Goal: Task Accomplishment & Management: Manage account settings

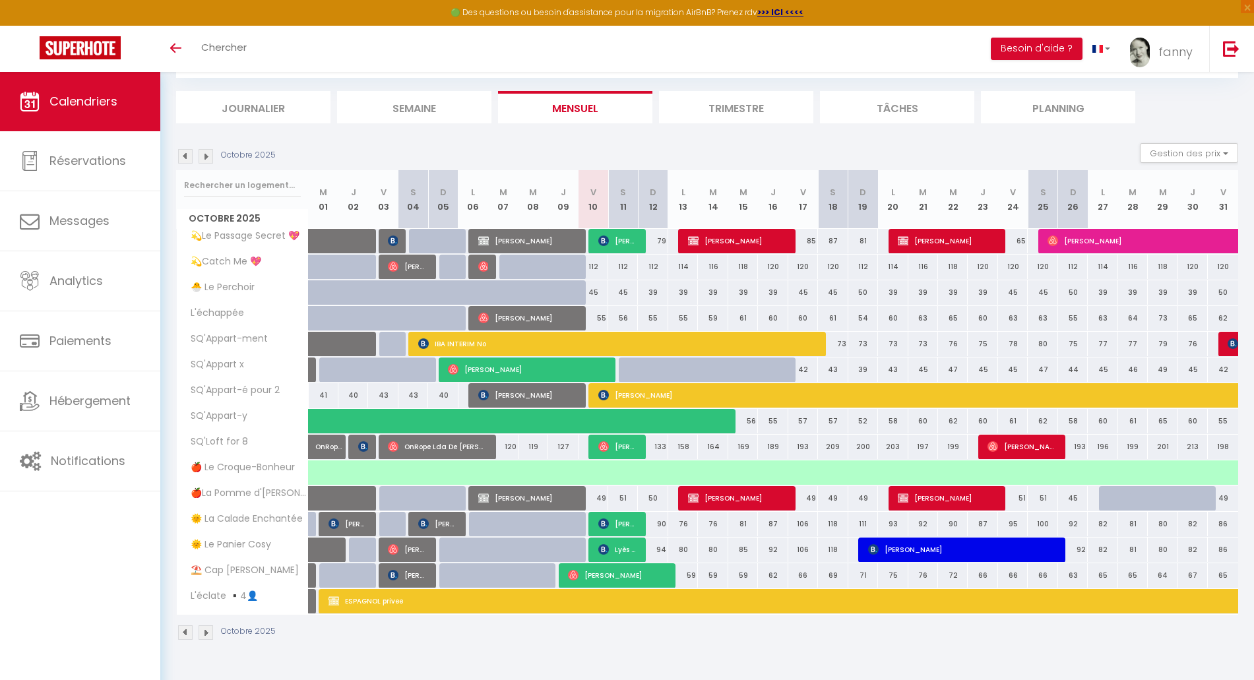
scroll to position [72, 0]
click at [174, 53] on link "Toggle menubar" at bounding box center [175, 49] width 31 height 46
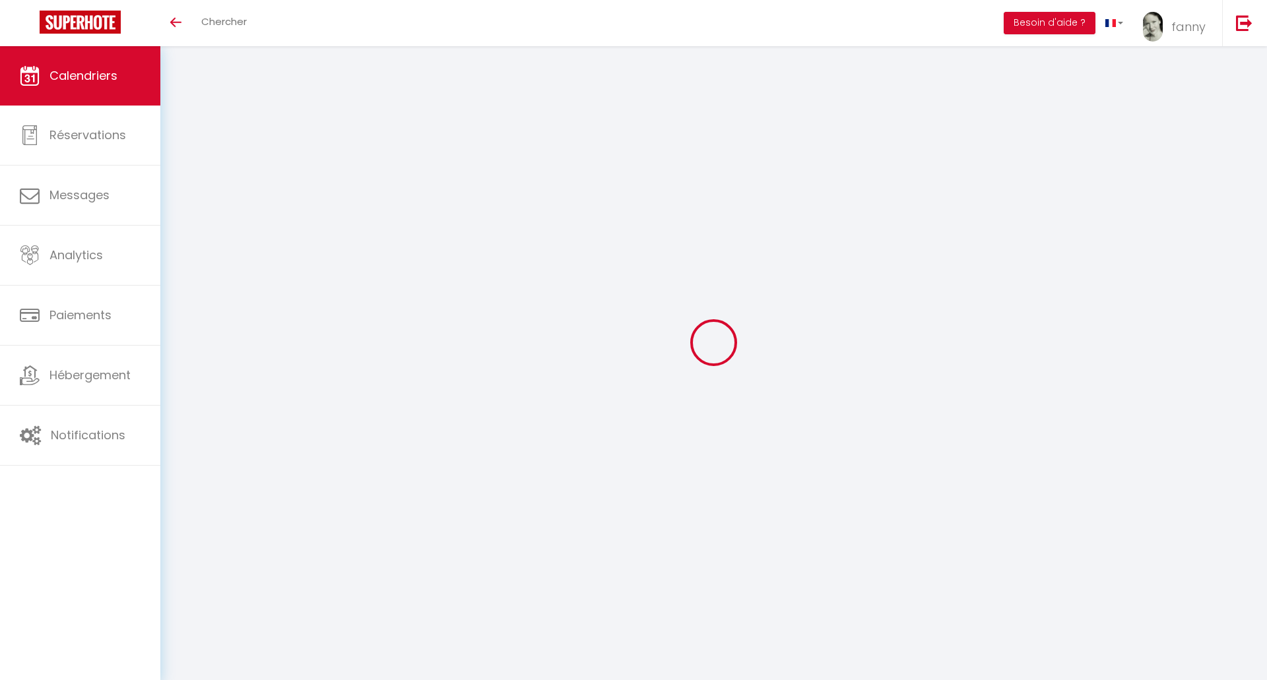
select select
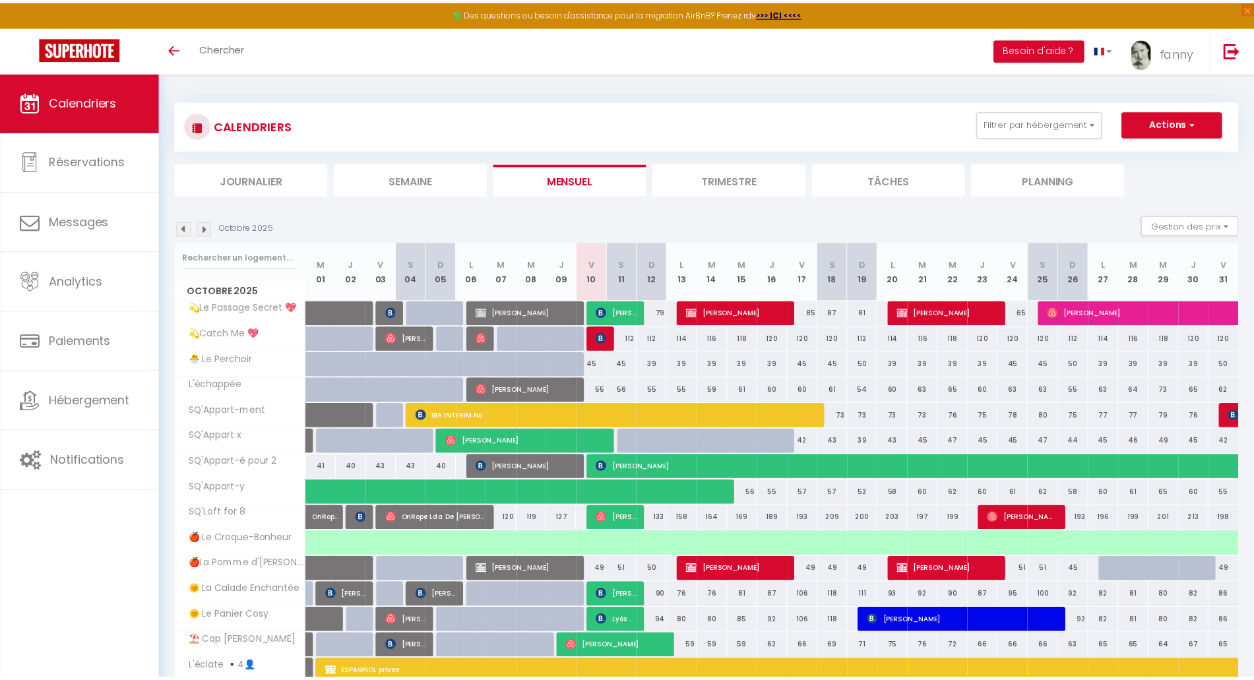
scroll to position [72, 0]
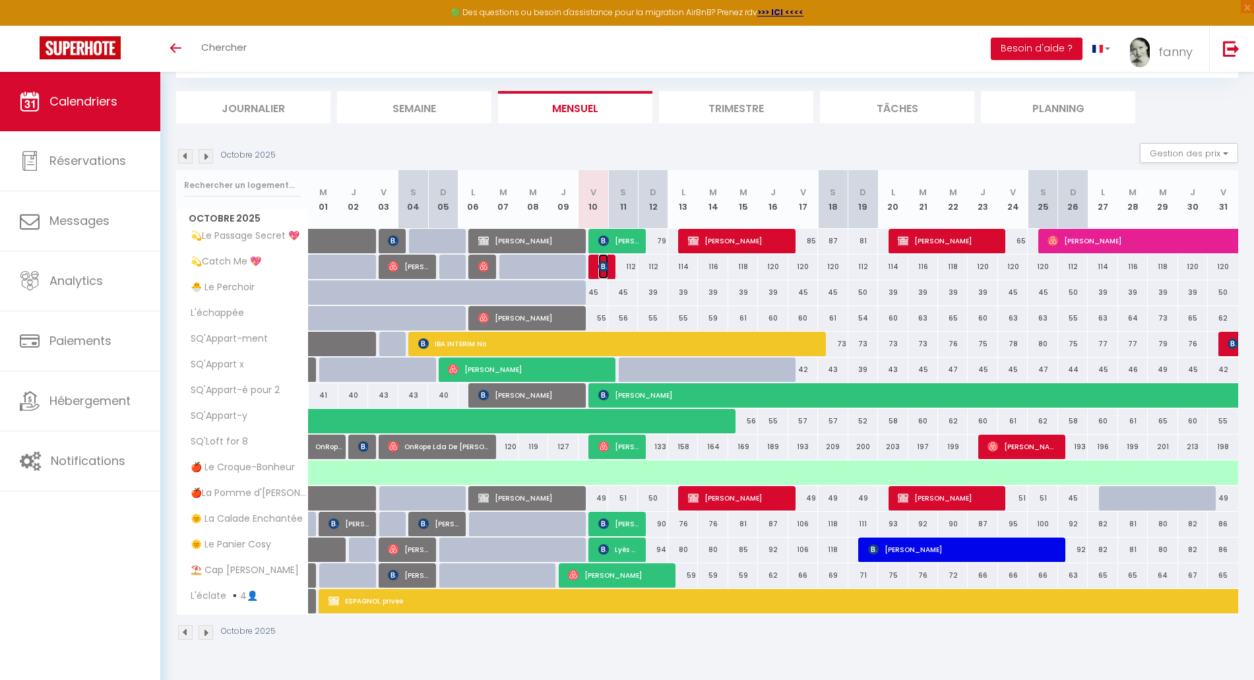
click at [600, 265] on img at bounding box center [603, 266] width 11 height 11
select select "KO"
select select "0"
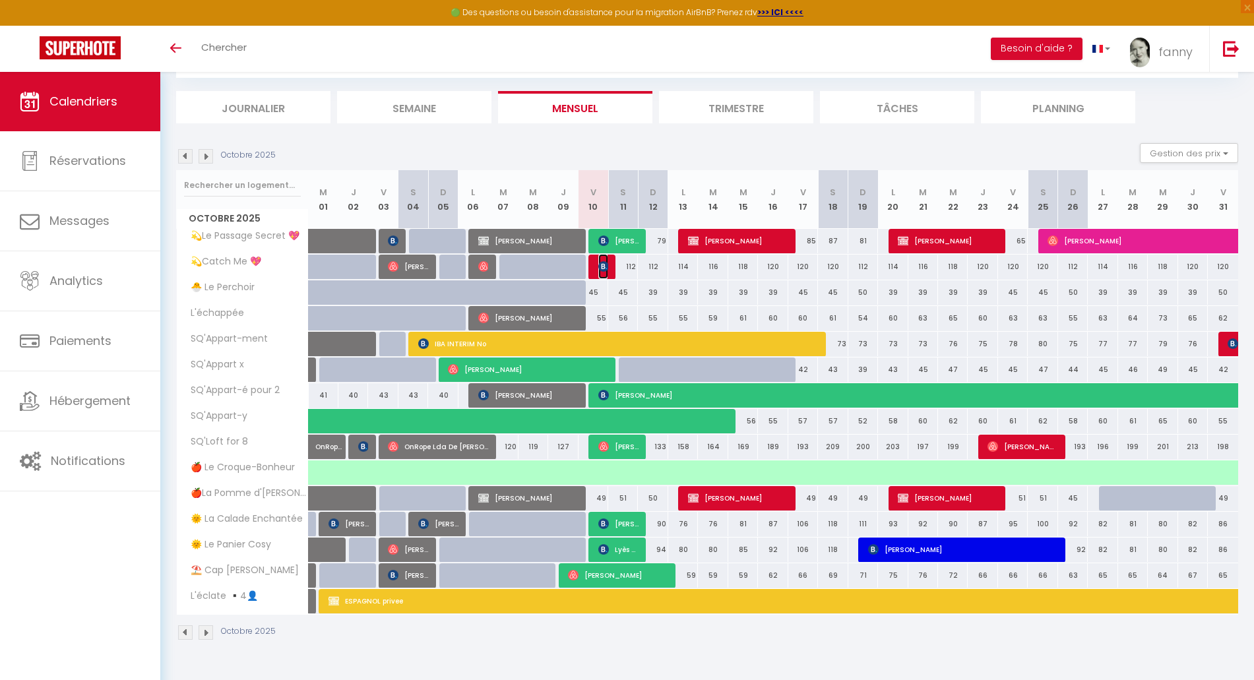
select select "1"
select select
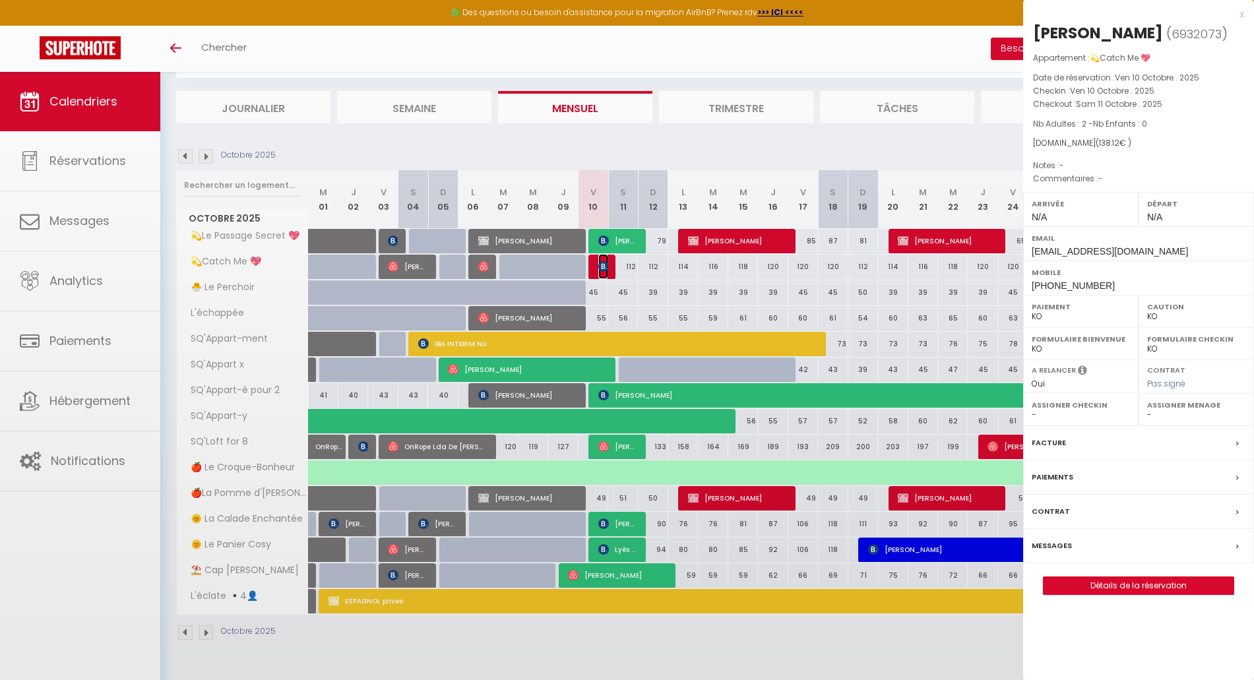
select select "42733"
select select "46278"
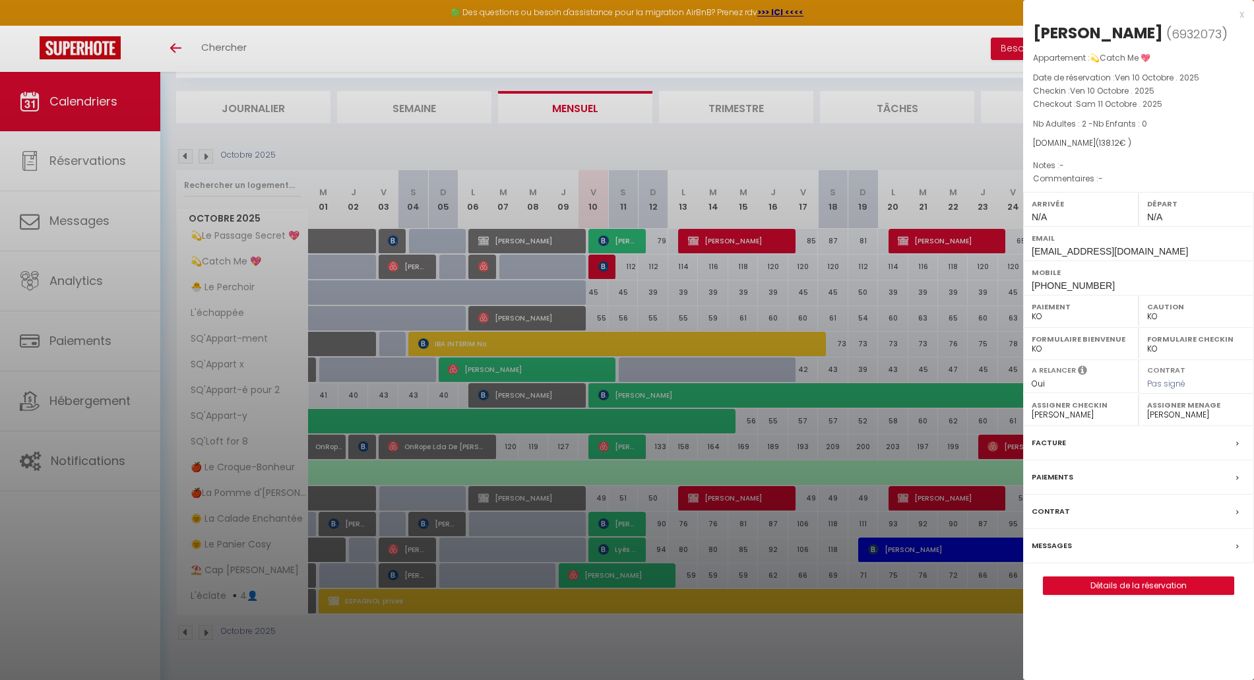
click at [601, 269] on div at bounding box center [627, 340] width 1254 height 680
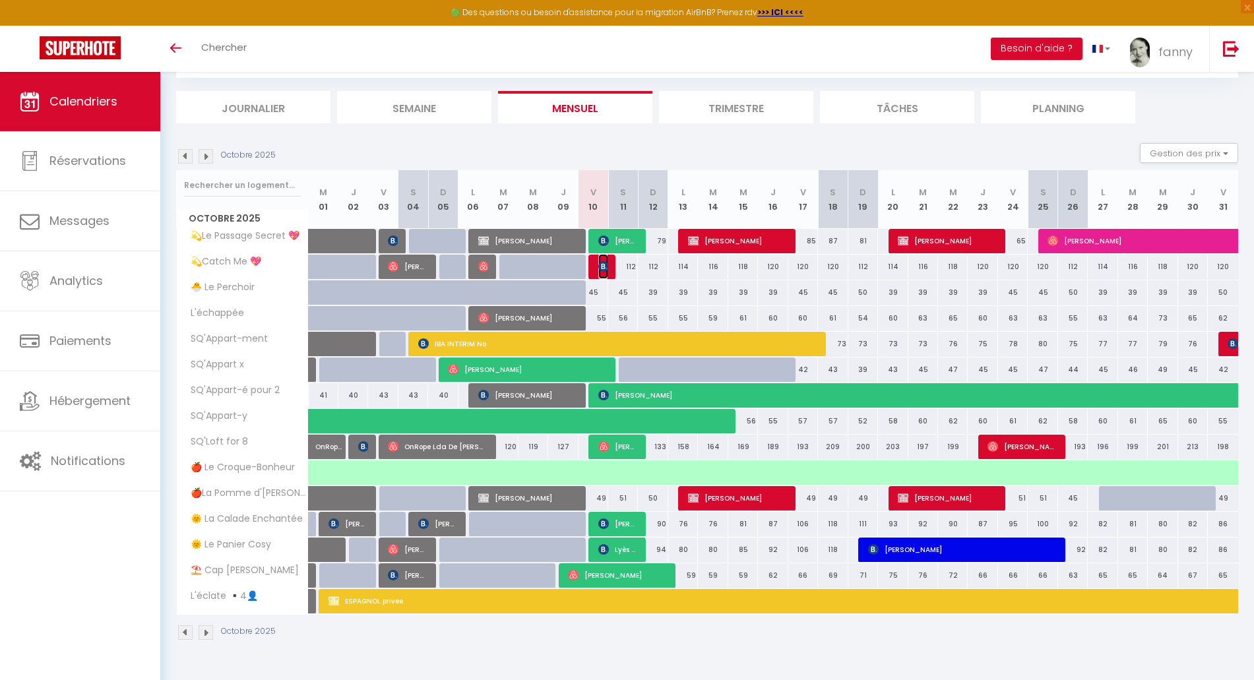
click at [601, 269] on img at bounding box center [603, 266] width 11 height 11
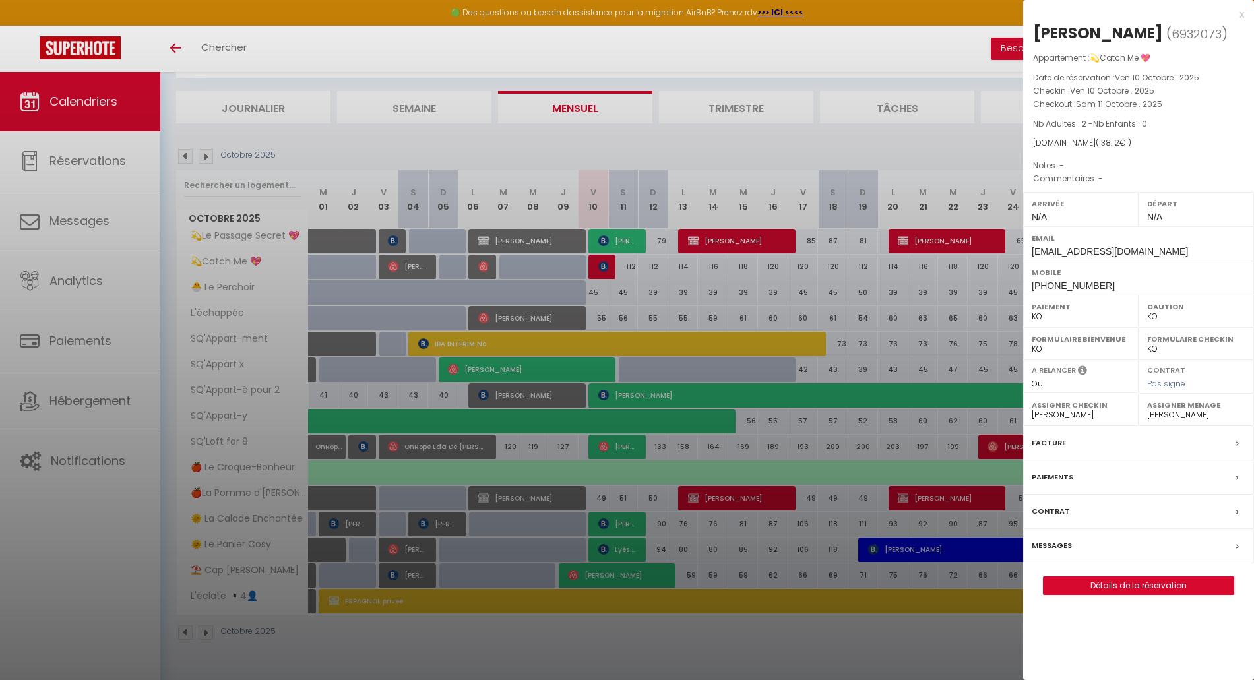
click at [601, 270] on div at bounding box center [627, 340] width 1254 height 680
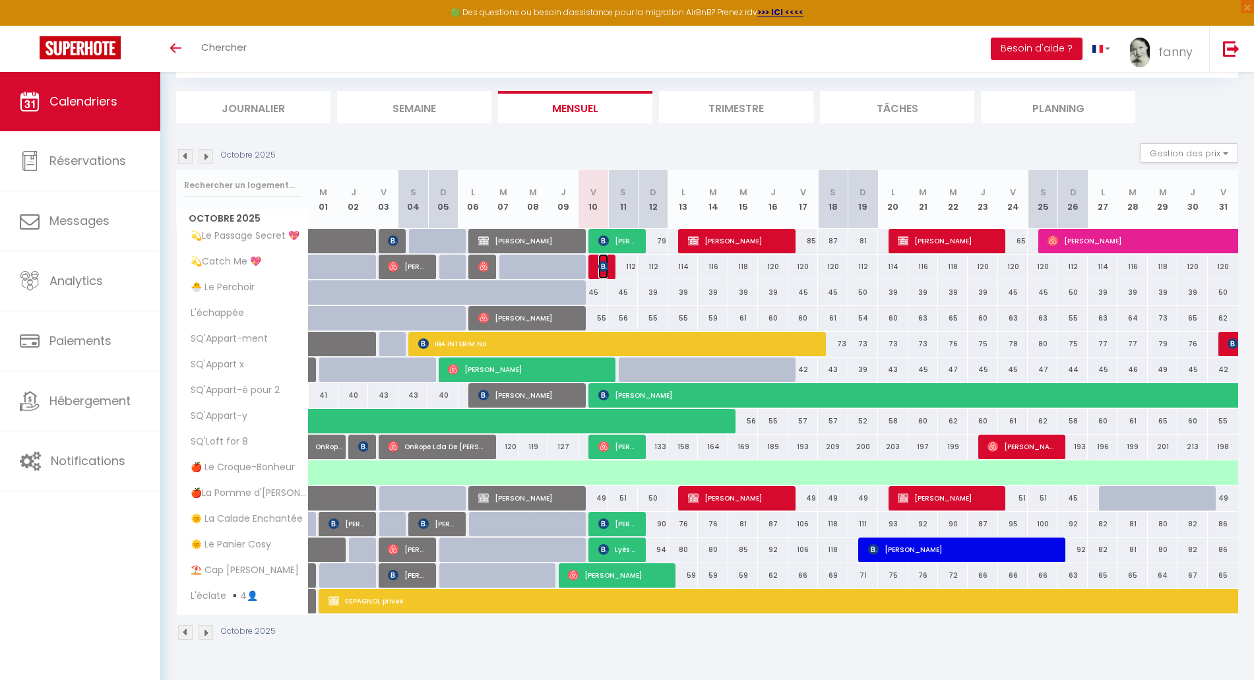
click at [601, 270] on img at bounding box center [603, 266] width 11 height 11
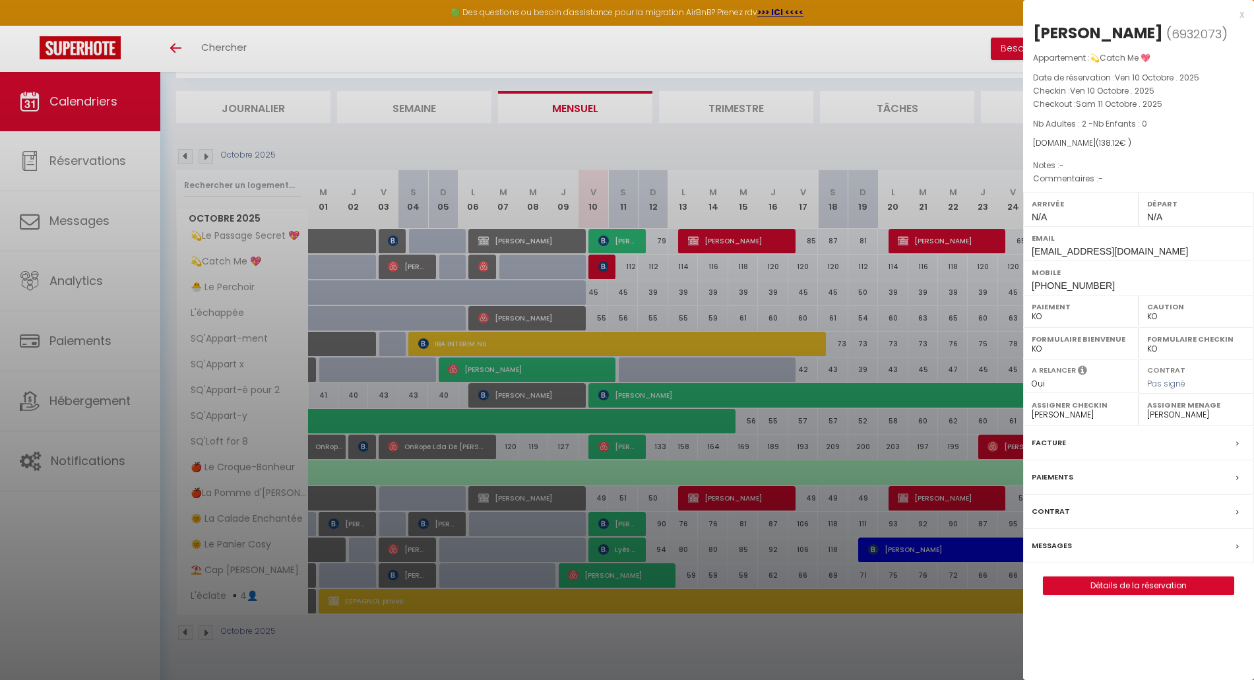
click at [1058, 542] on label "Messages" at bounding box center [1052, 546] width 40 height 14
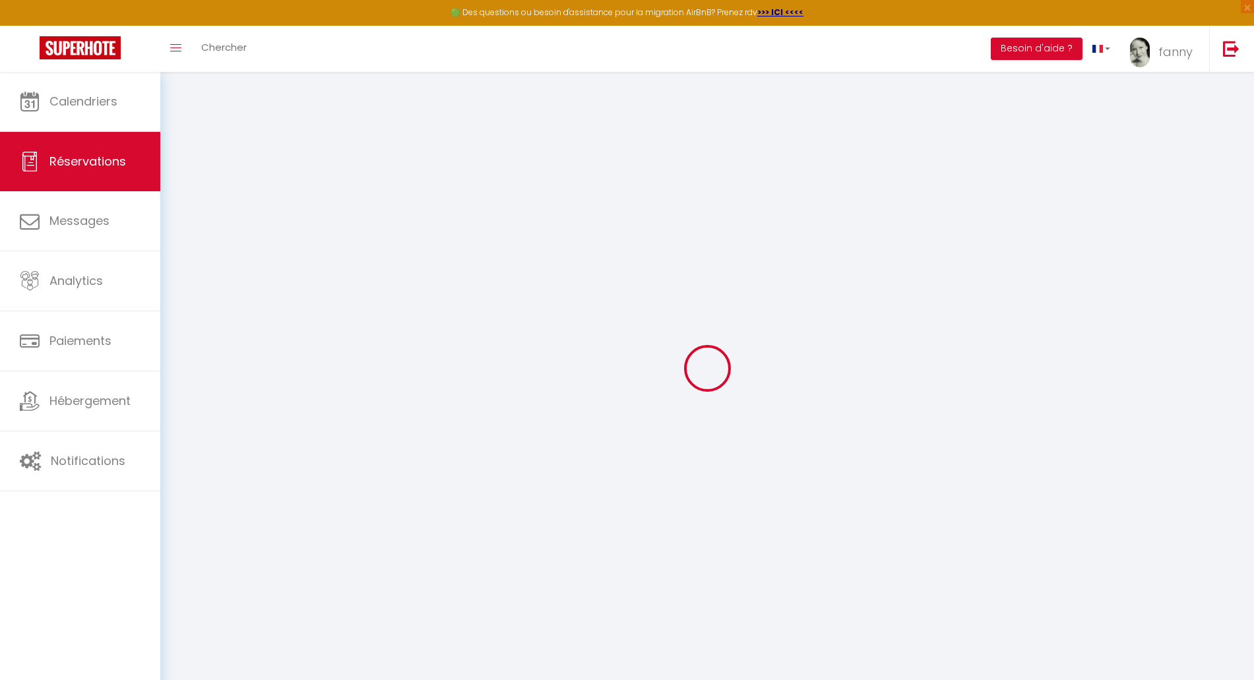
select select
checkbox input "false"
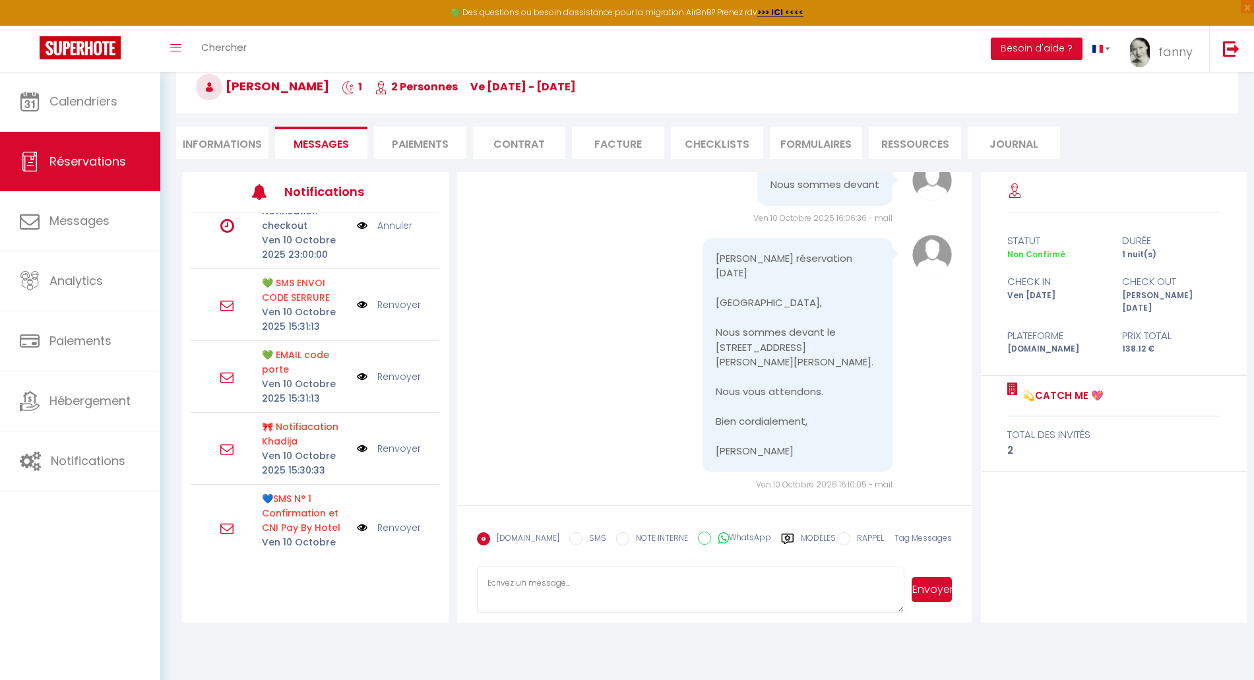
scroll to position [300, 0]
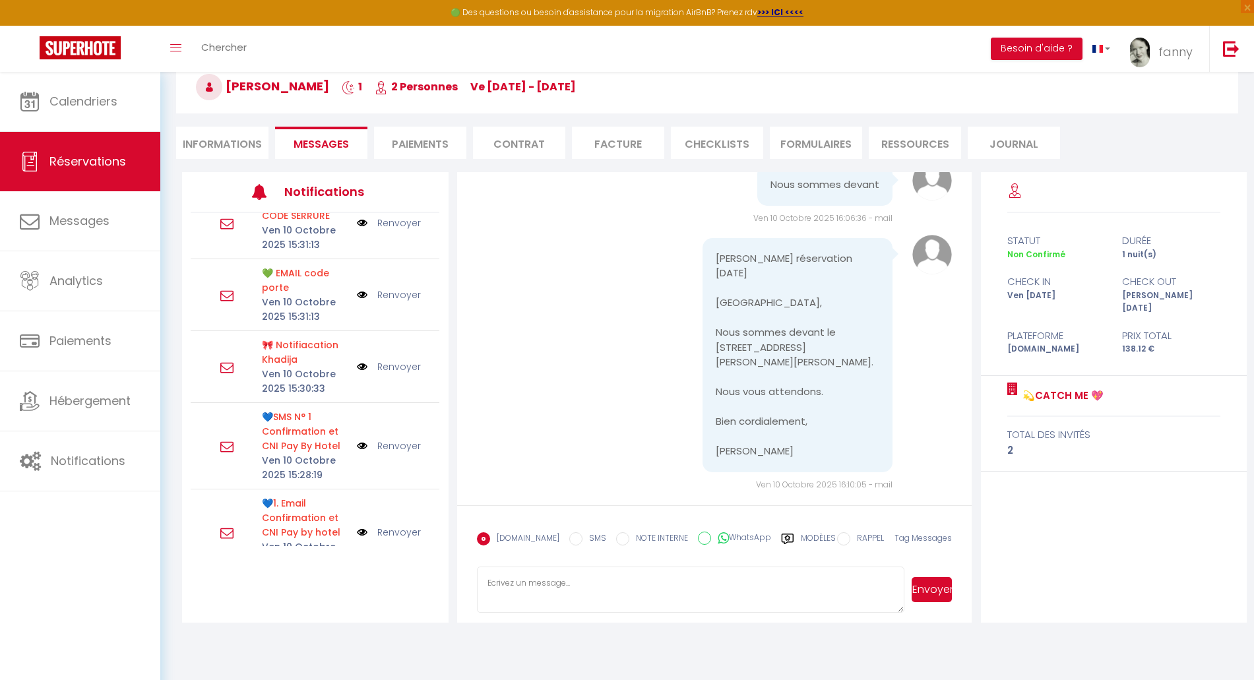
click at [225, 144] on li "Informations" at bounding box center [222, 143] width 92 height 32
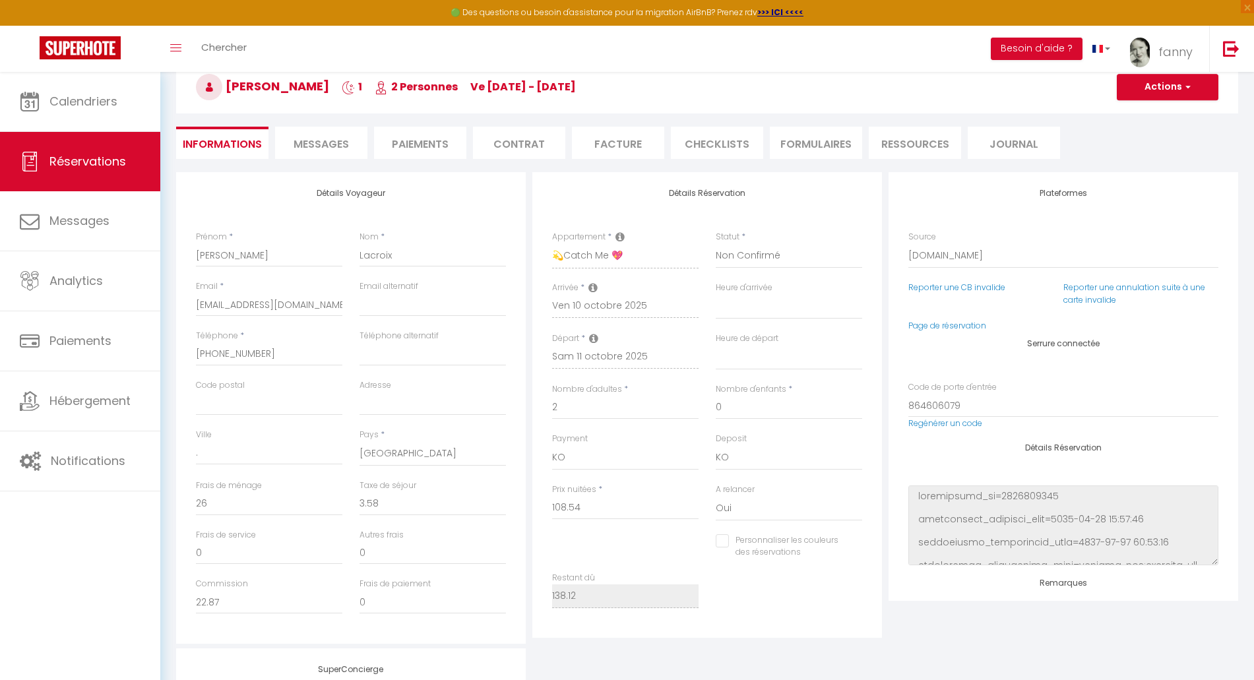
select select
click at [323, 139] on span "Messages" at bounding box center [321, 144] width 55 height 15
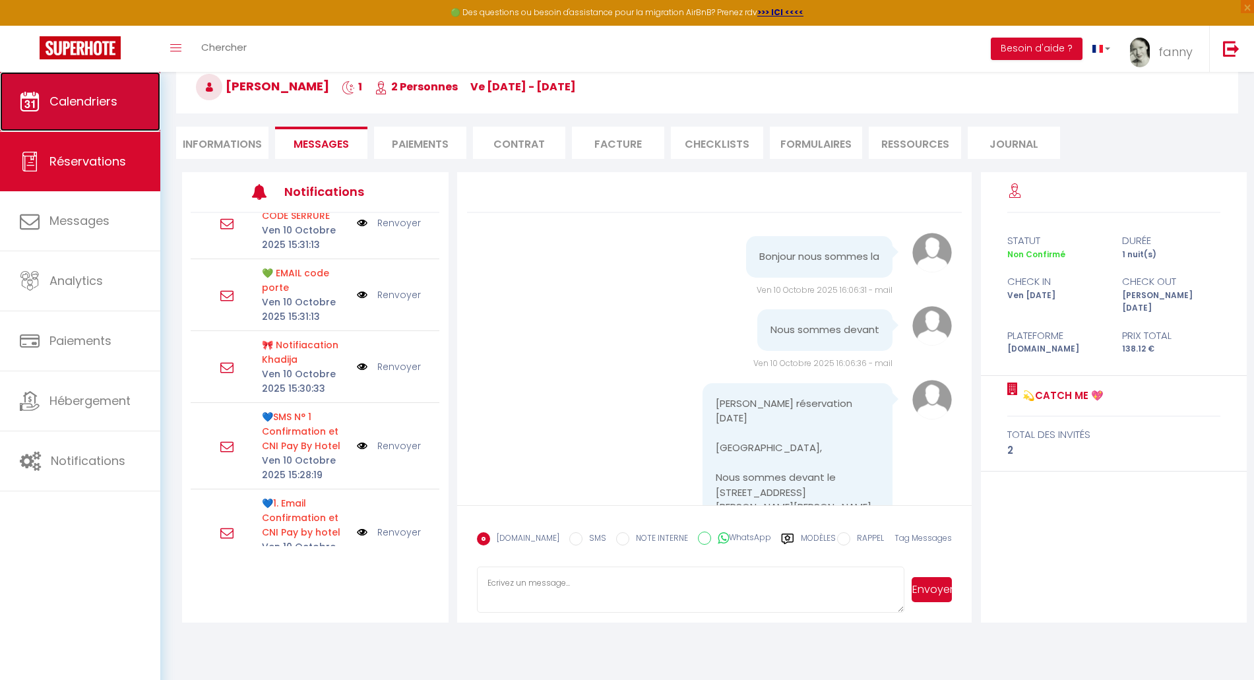
click at [84, 92] on link "Calendriers" at bounding box center [80, 101] width 160 height 59
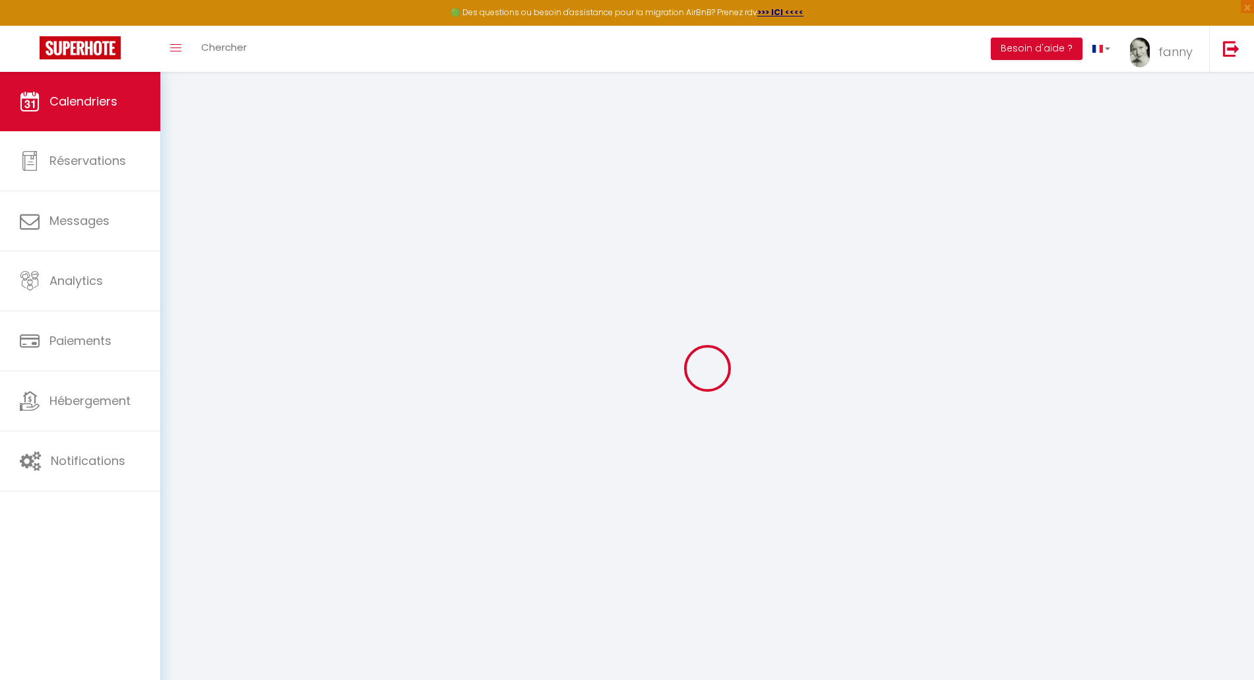
select select
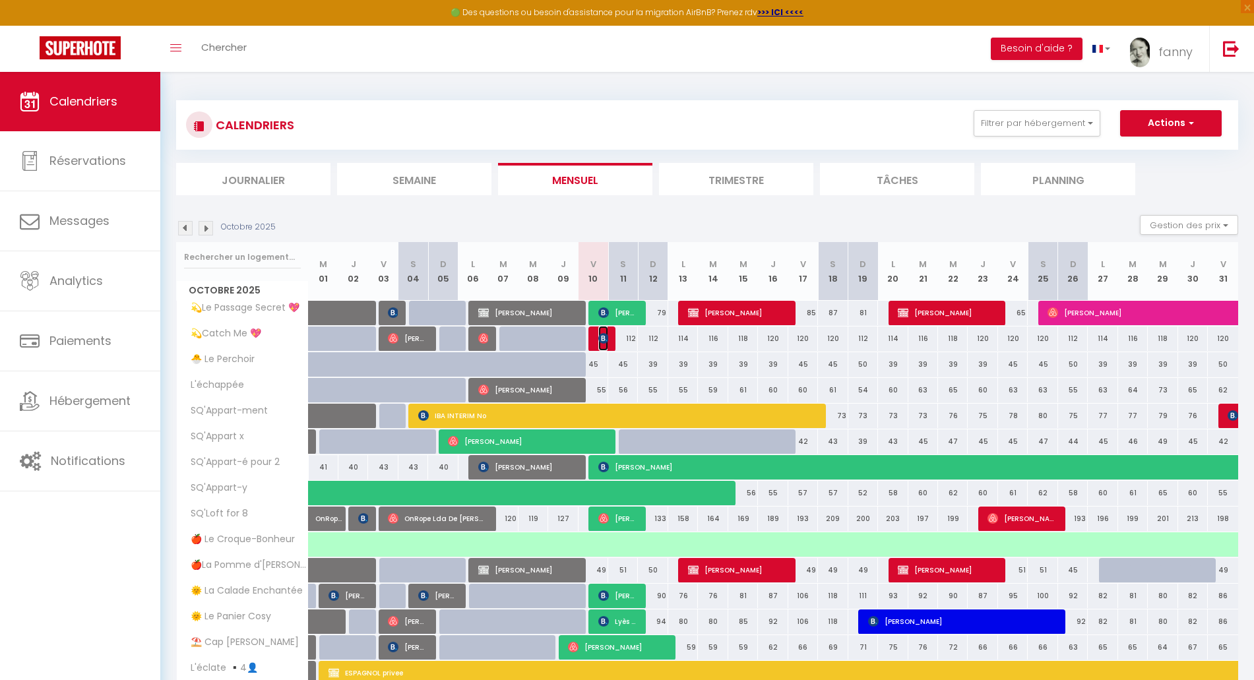
click at [604, 341] on img at bounding box center [603, 338] width 11 height 11
select select "KO"
select select "0"
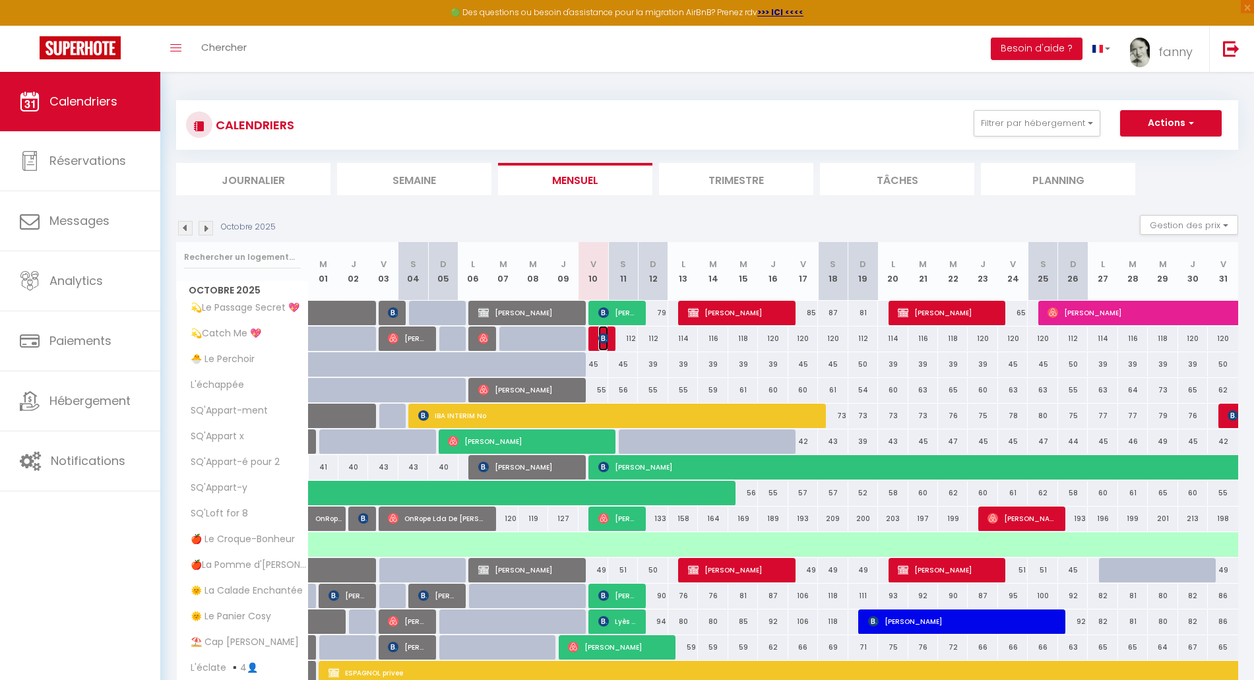
select select "1"
select select
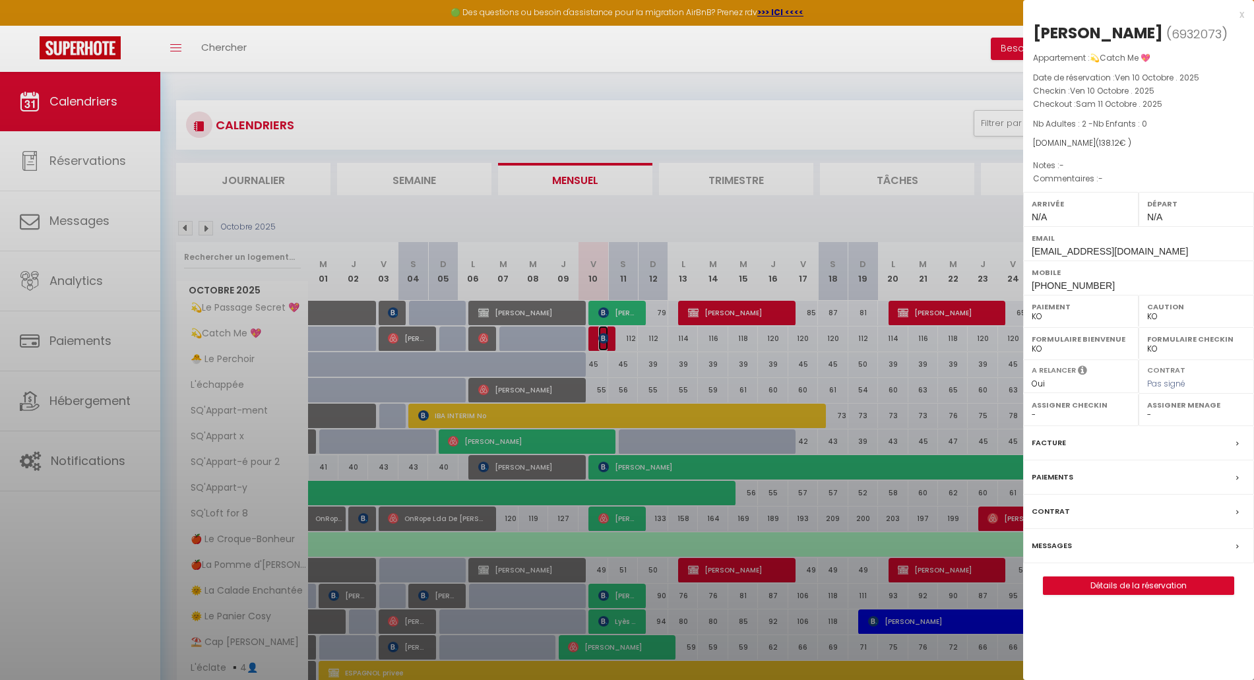
select select "42733"
select select "46278"
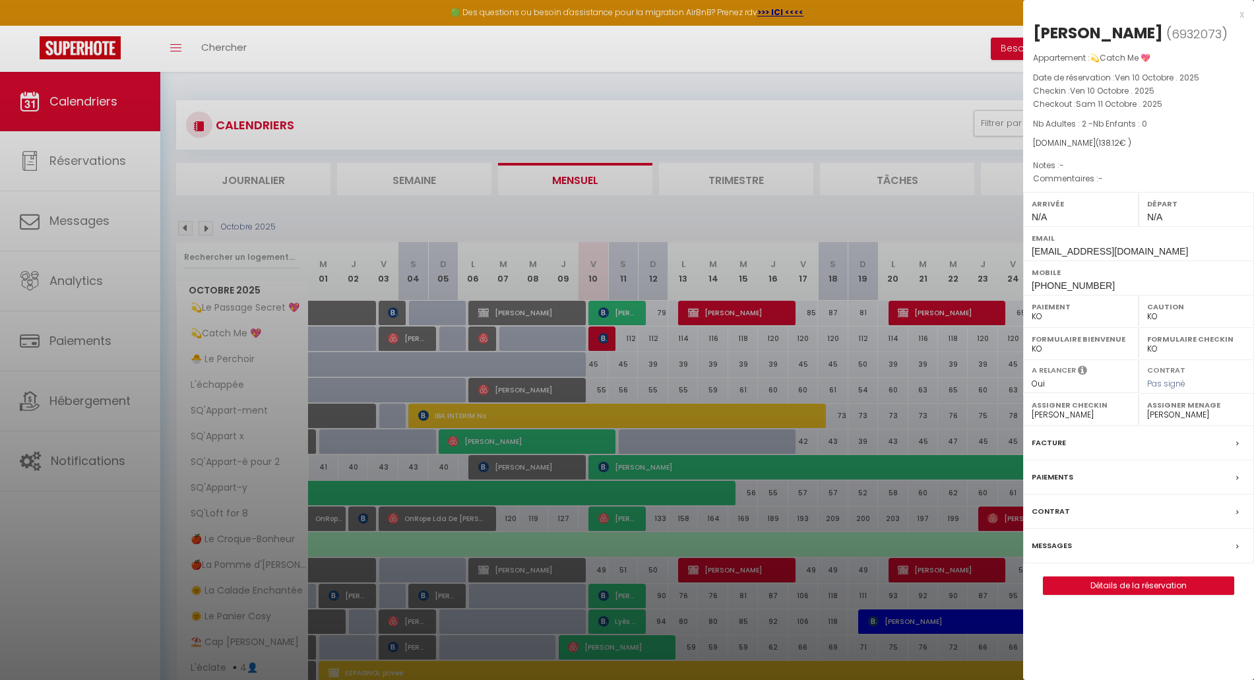
click at [1241, 13] on div "x" at bounding box center [1133, 15] width 221 height 16
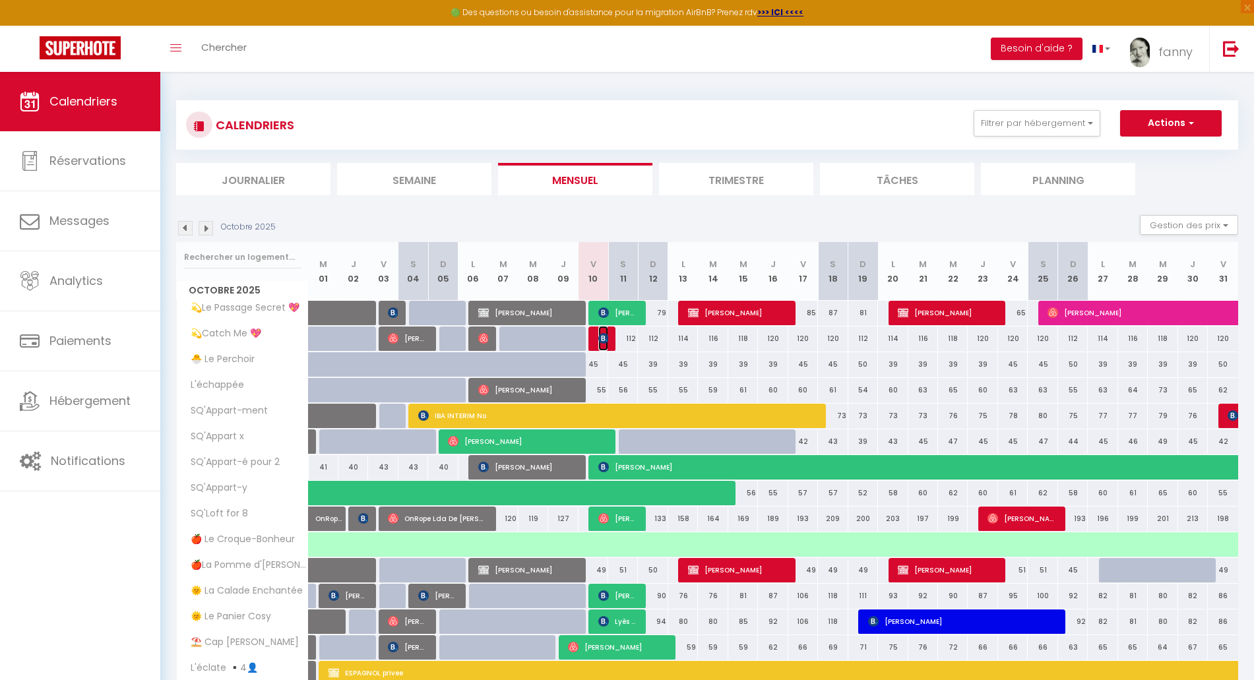
click at [601, 338] on img at bounding box center [603, 338] width 11 height 11
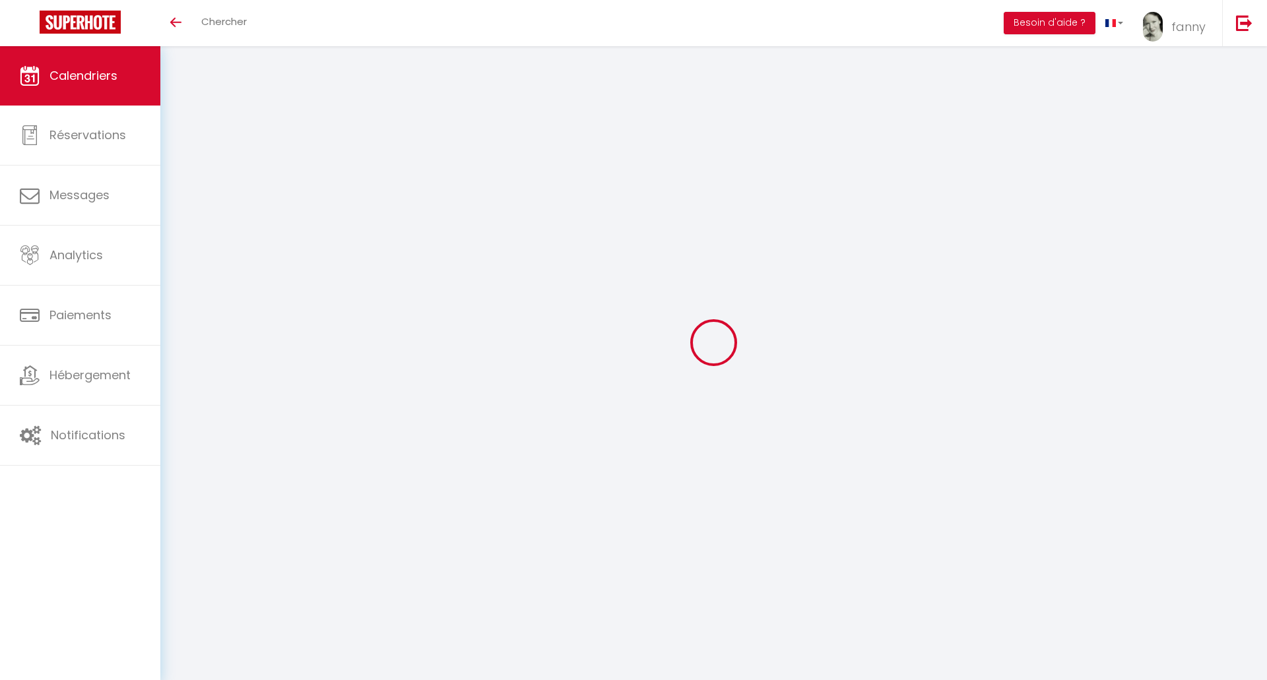
select select
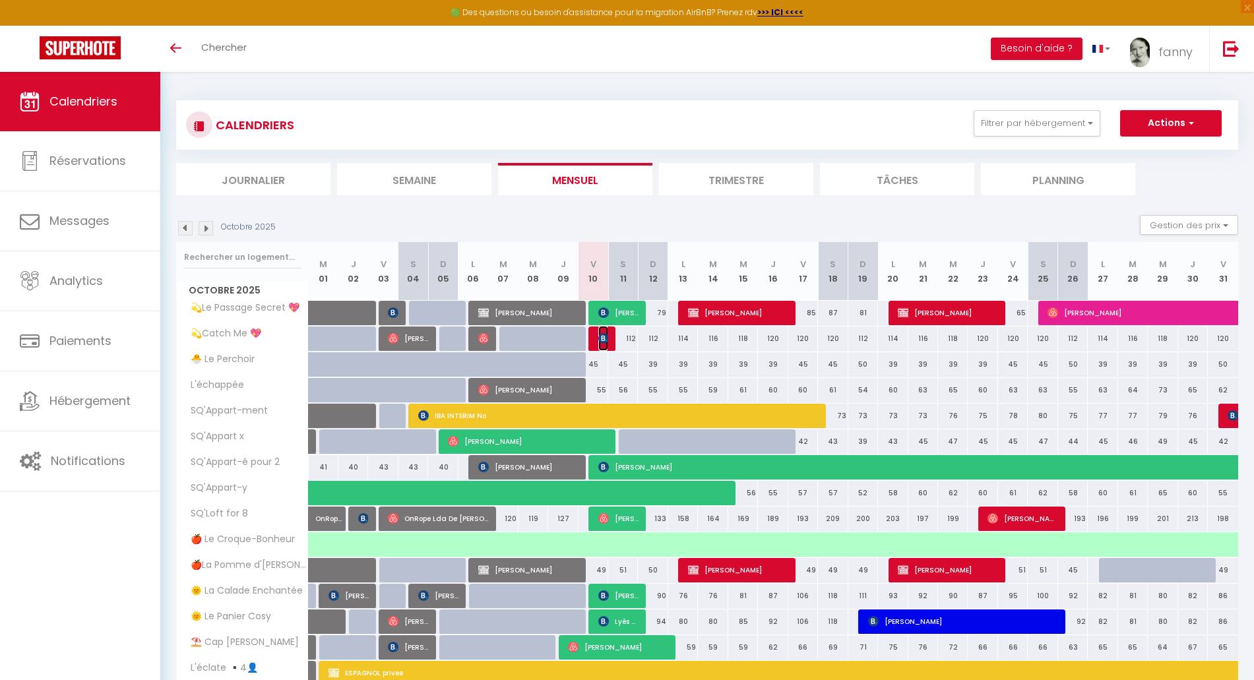
click at [600, 336] on img at bounding box center [603, 338] width 11 height 11
select select "KO"
select select "0"
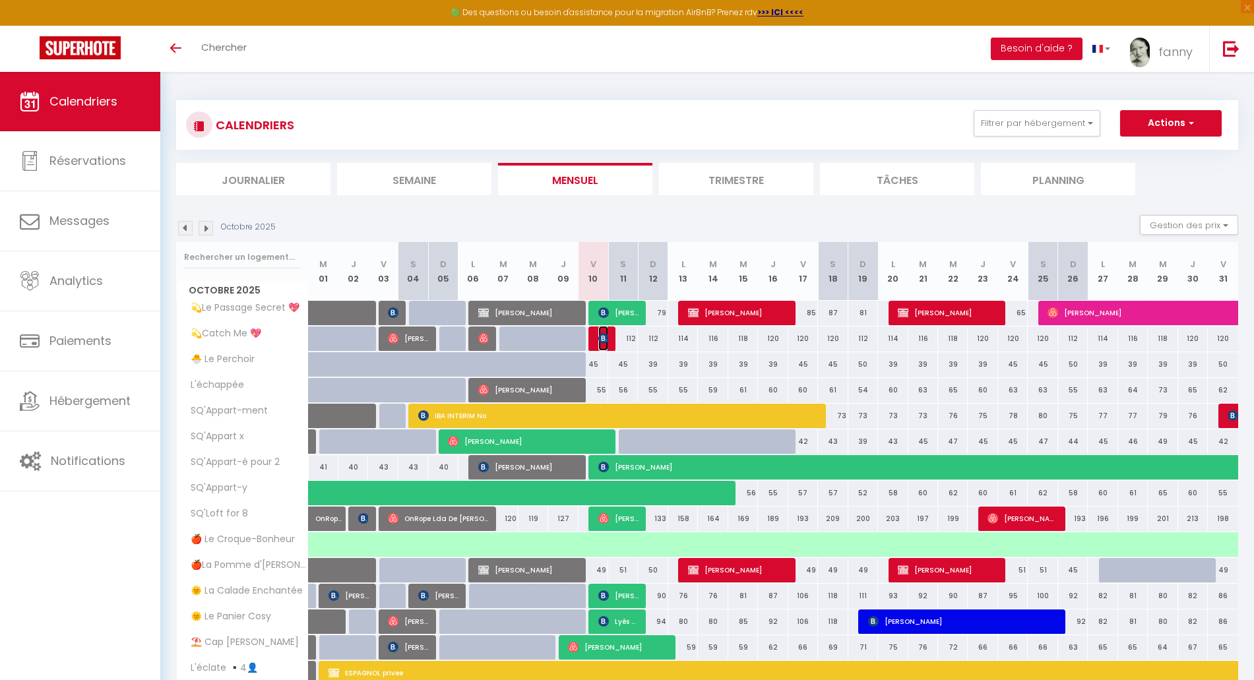
select select "1"
select select
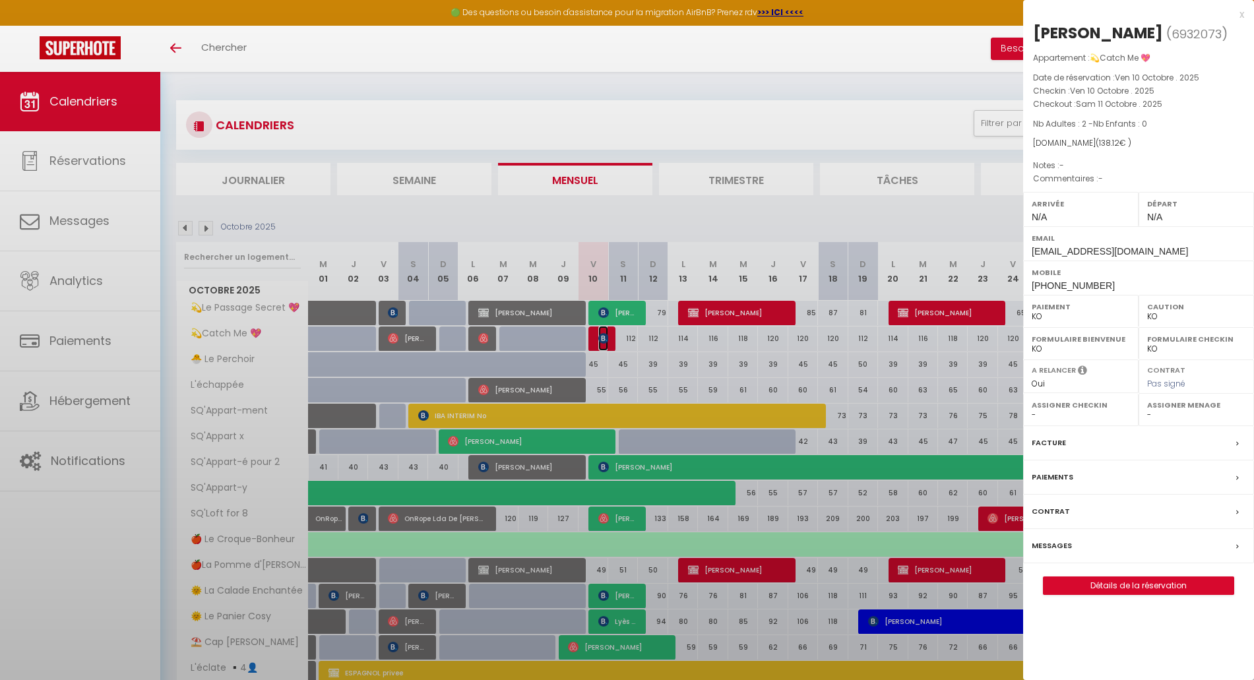
select select "42733"
select select "46278"
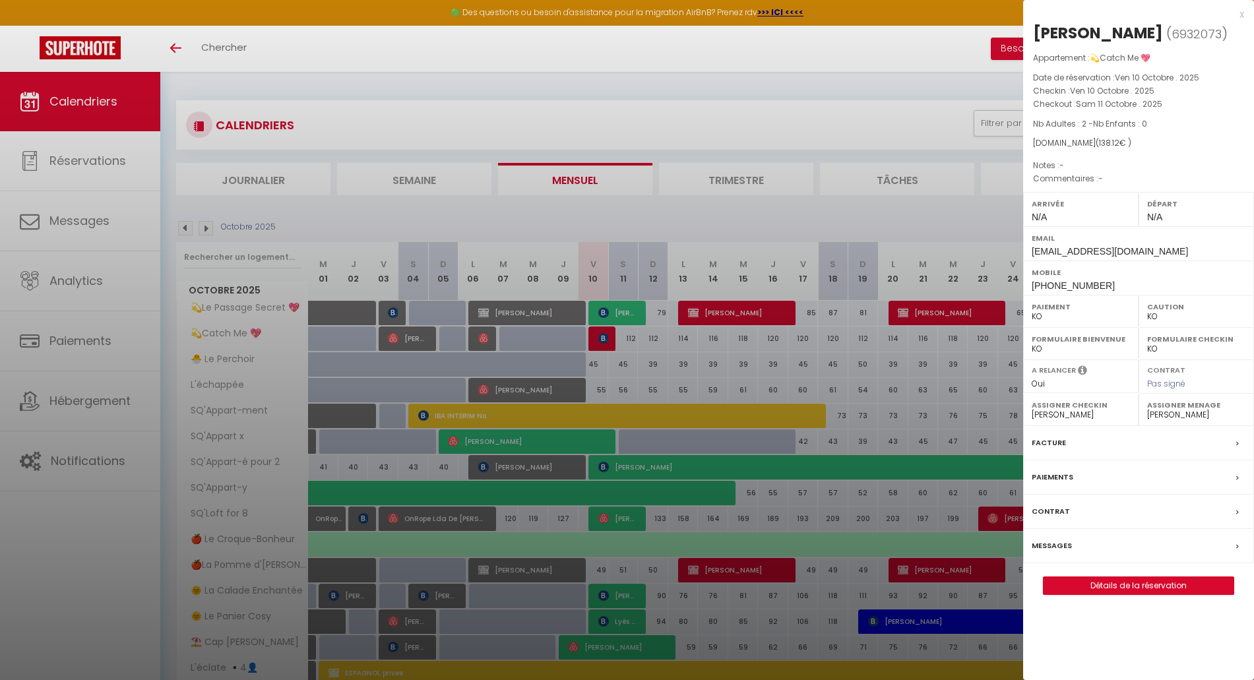
click at [606, 342] on div at bounding box center [627, 340] width 1254 height 680
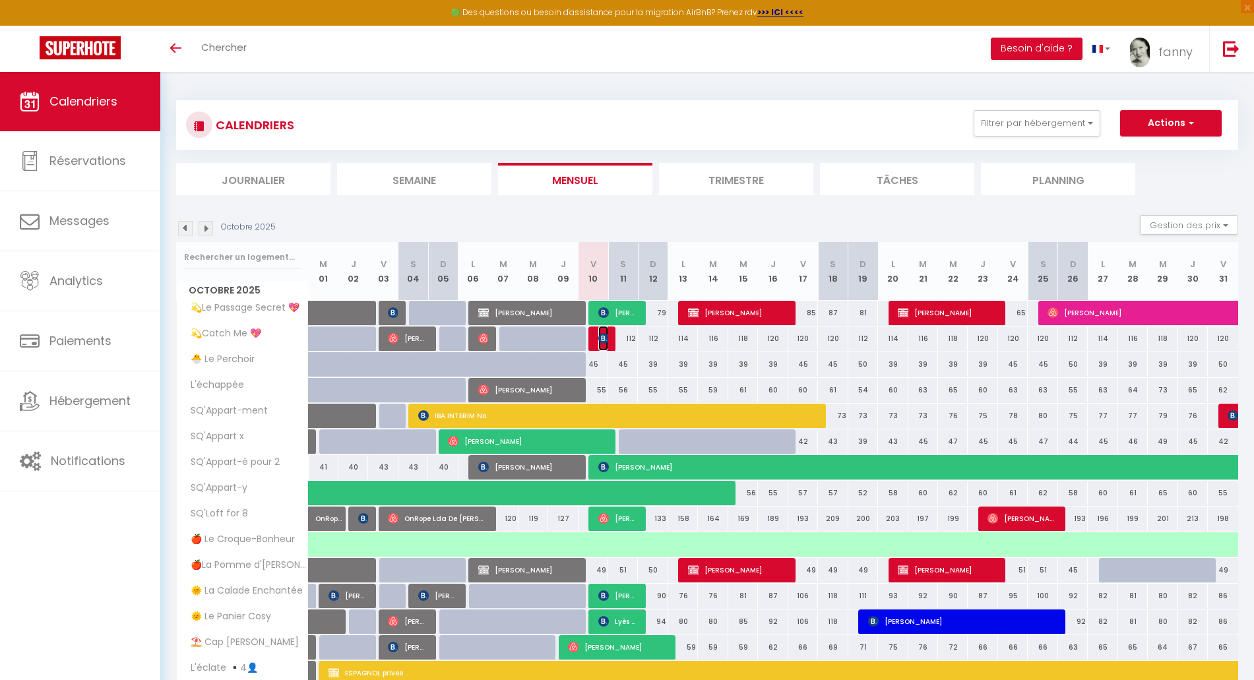
click at [606, 342] on img at bounding box center [603, 338] width 11 height 11
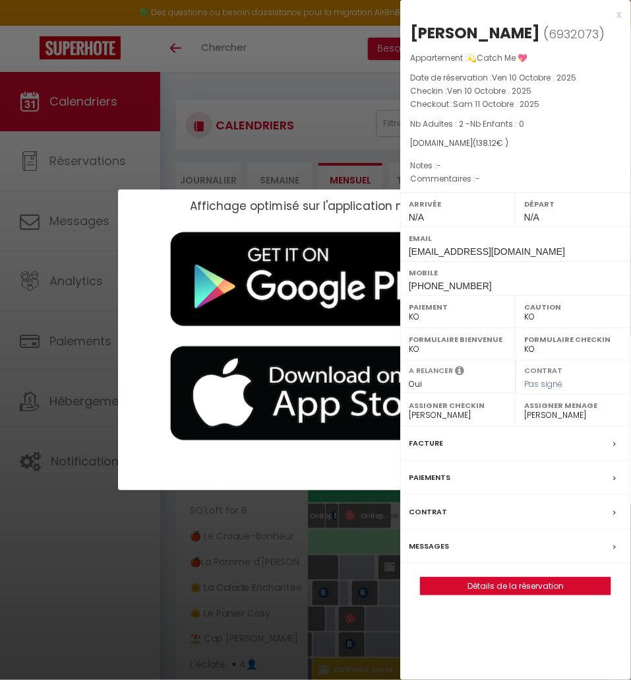
click at [433, 480] on label "Paiements" at bounding box center [430, 477] width 42 height 14
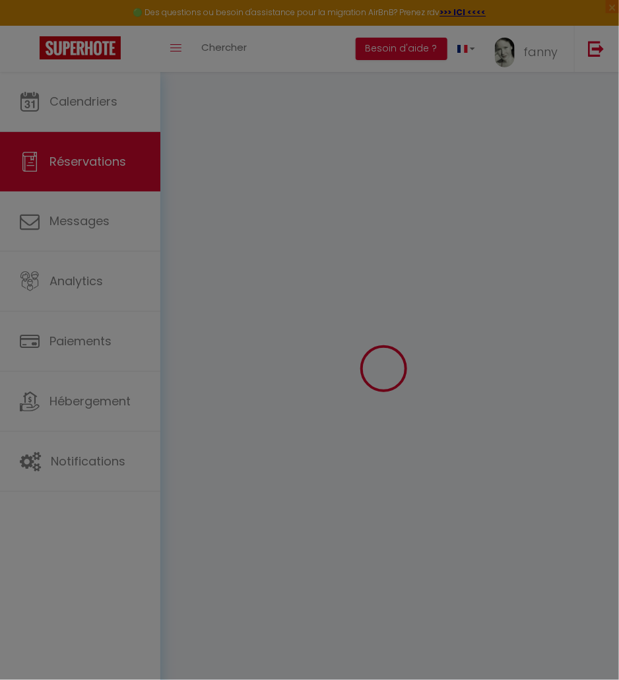
select select "0"
select select
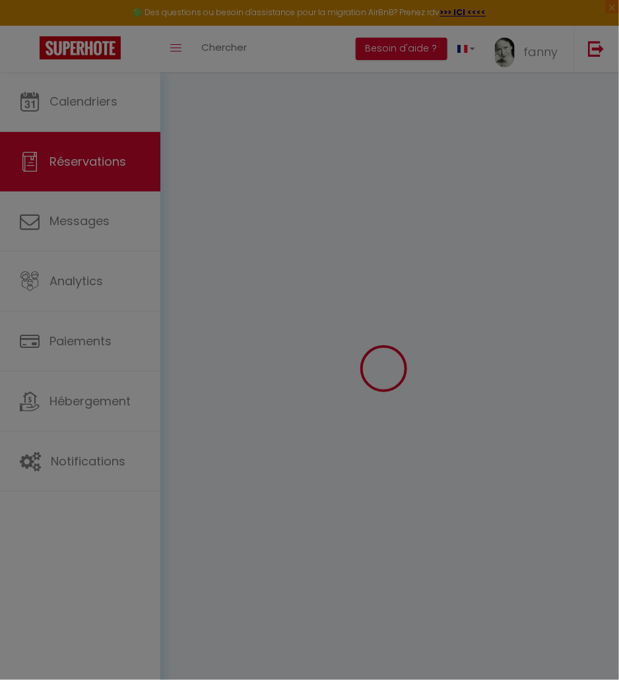
checkbox input "false"
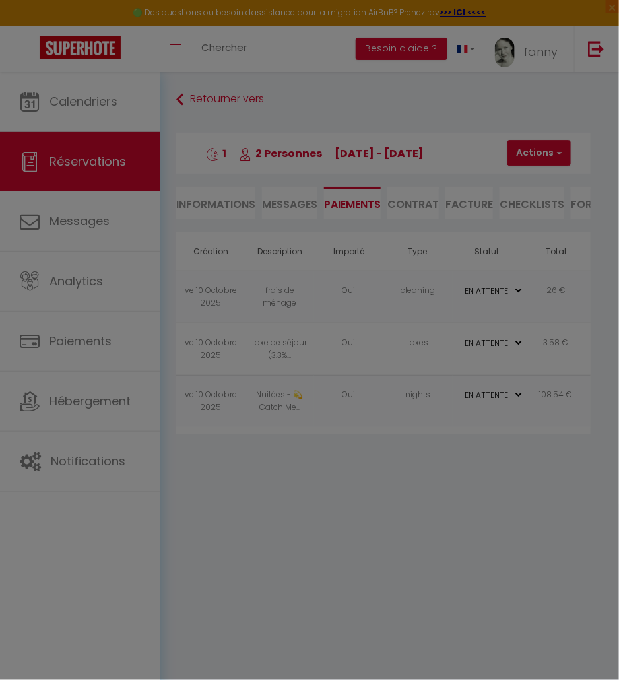
click at [521, 505] on div at bounding box center [309, 340] width 619 height 680
click at [469, 511] on div at bounding box center [309, 340] width 619 height 680
click at [325, 101] on div at bounding box center [309, 340] width 619 height 680
click at [84, 348] on div at bounding box center [309, 340] width 619 height 680
click at [499, 103] on div at bounding box center [309, 340] width 619 height 680
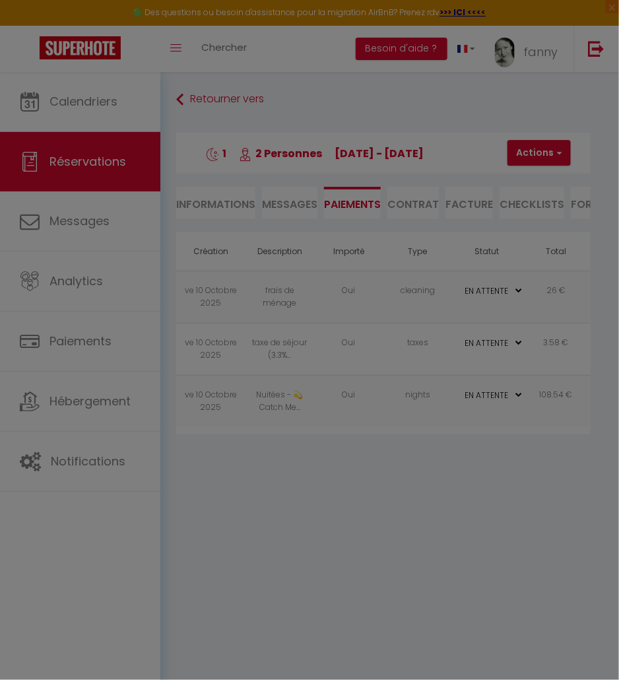
click at [403, 552] on div at bounding box center [309, 340] width 619 height 680
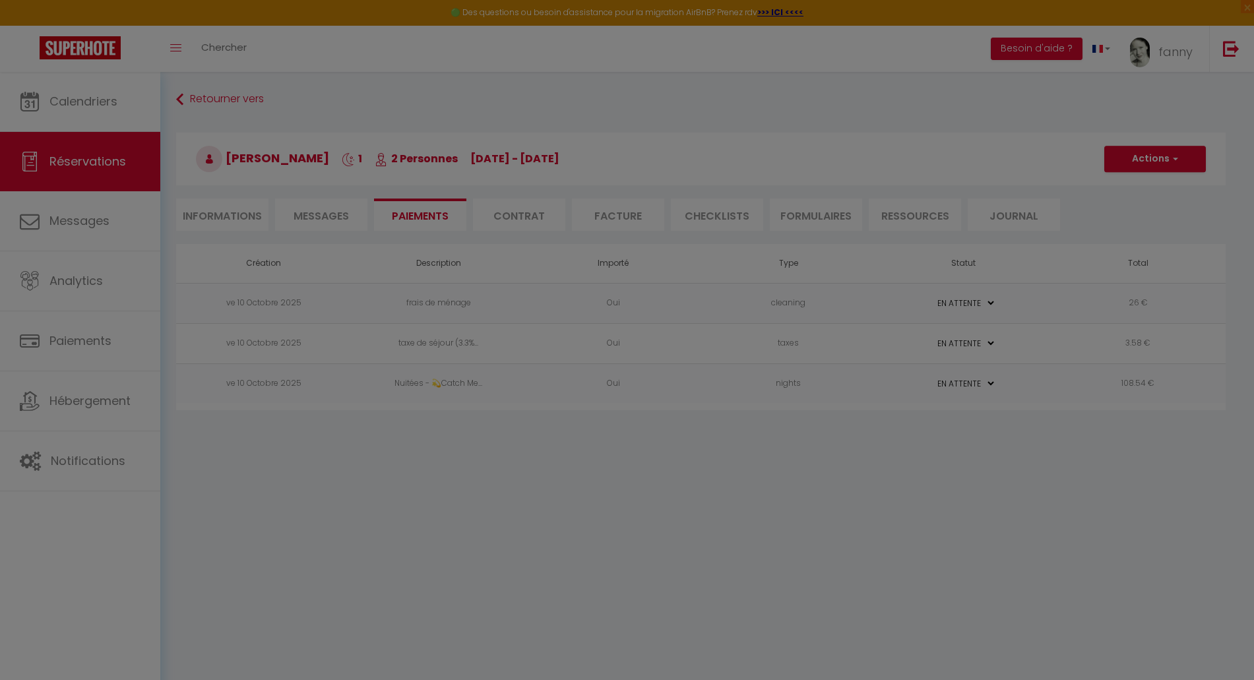
click at [1091, 456] on div at bounding box center [627, 340] width 1254 height 680
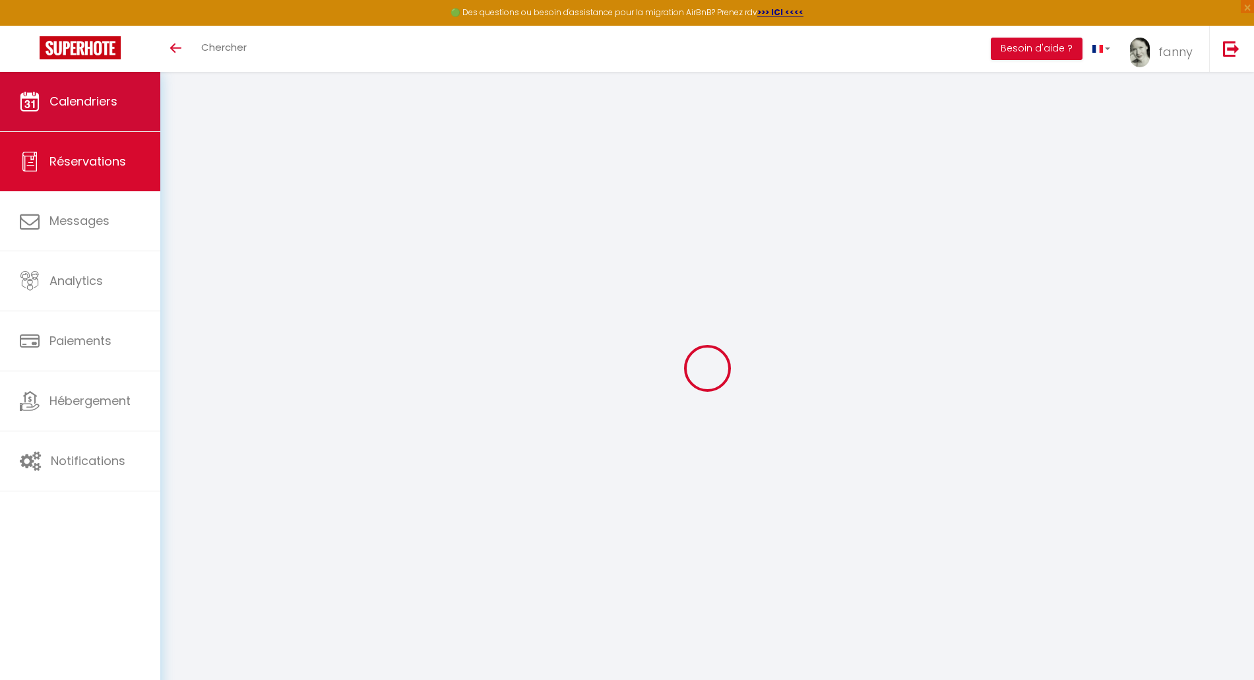
click at [104, 104] on span "Calendriers" at bounding box center [83, 101] width 68 height 16
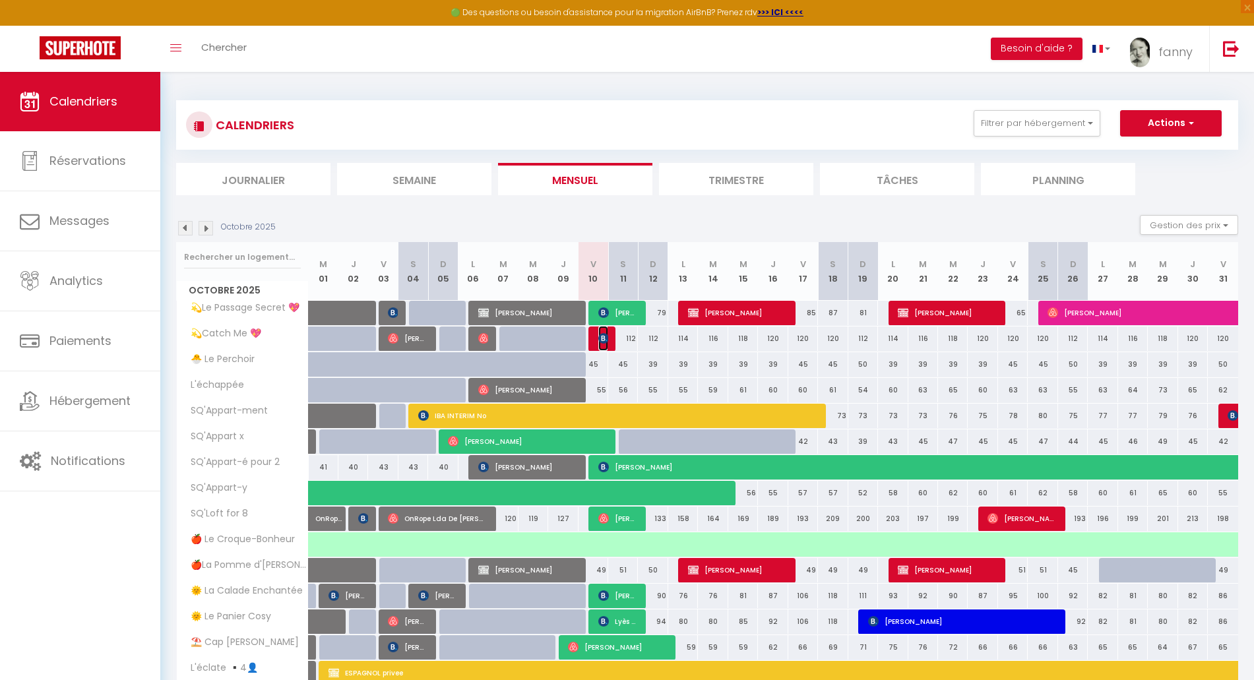
click at [600, 337] on img at bounding box center [603, 338] width 11 height 11
select select "KO"
select select "0"
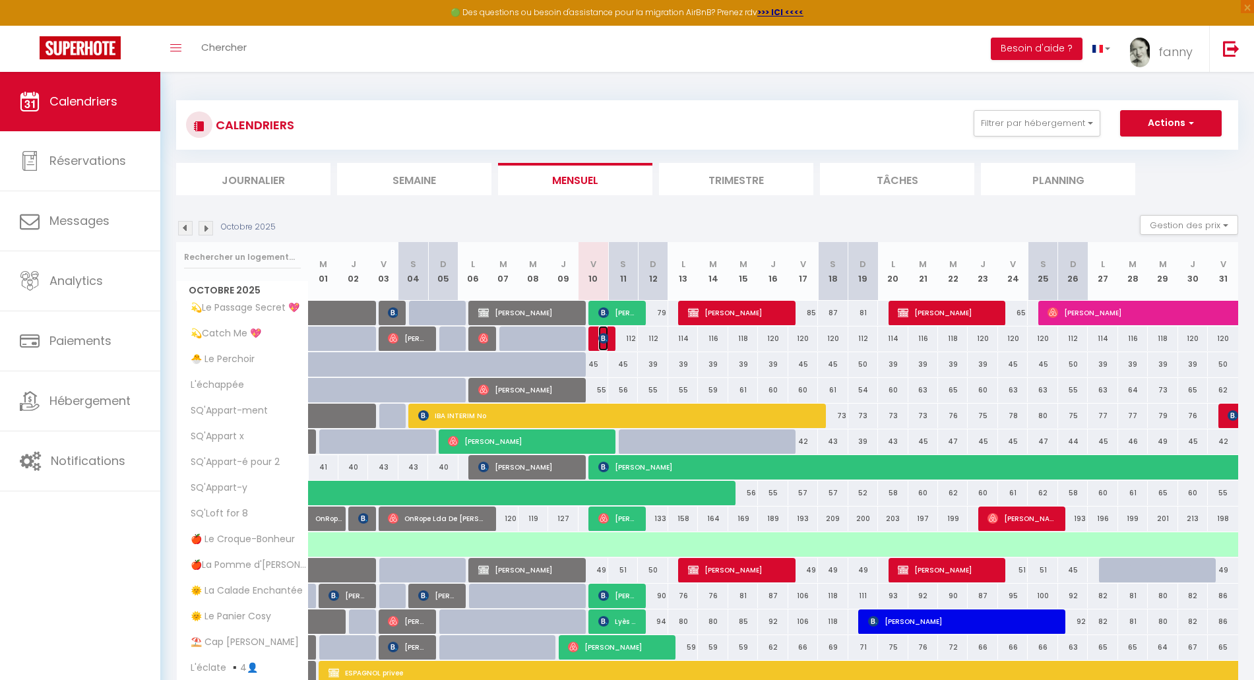
select select "1"
select select
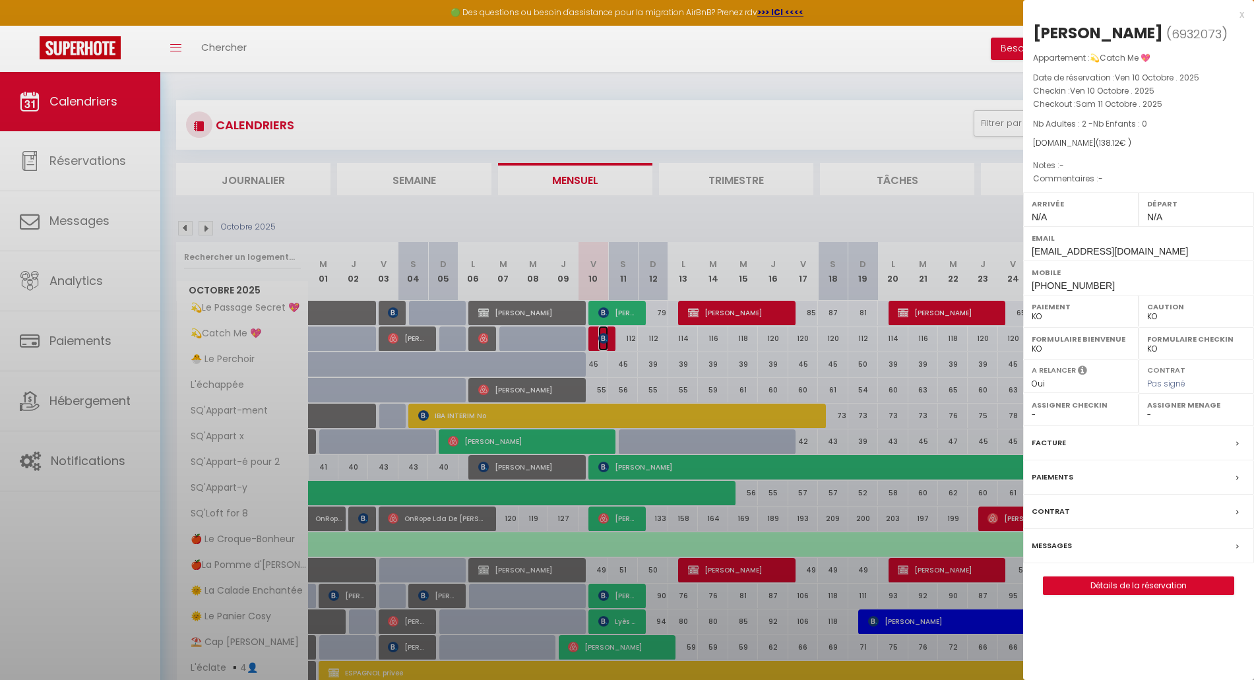
select select "42733"
select select "46278"
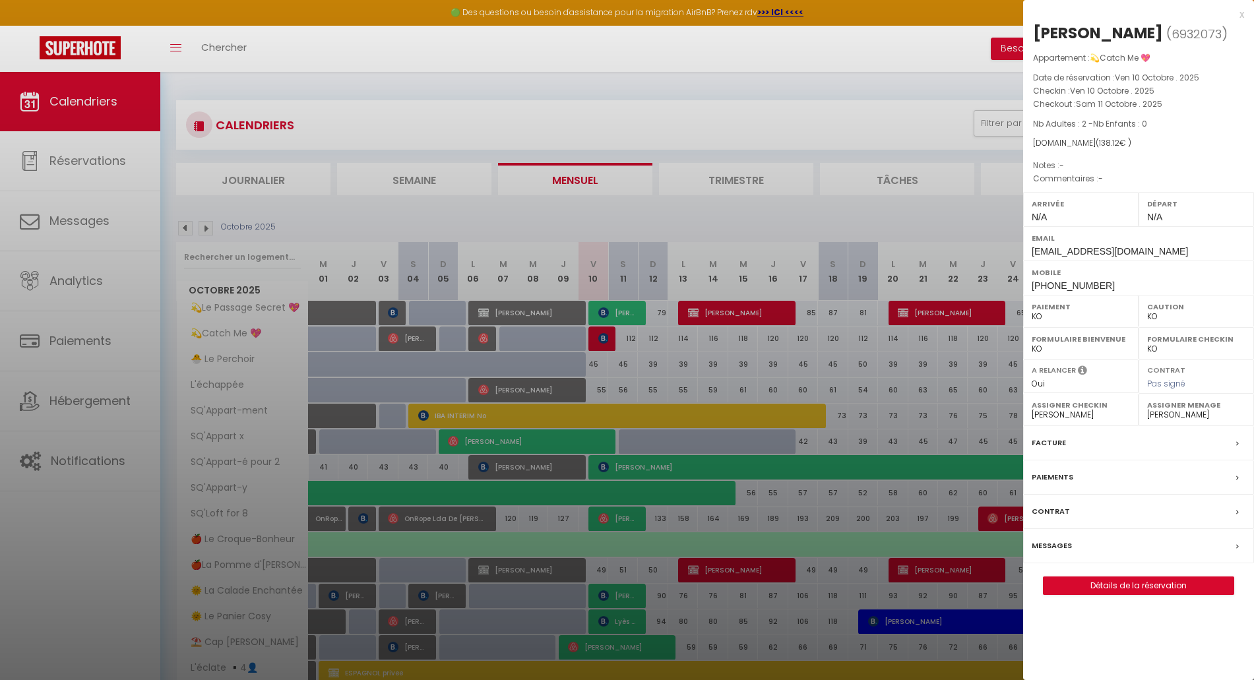
click at [1058, 479] on label "Paiements" at bounding box center [1053, 477] width 42 height 14
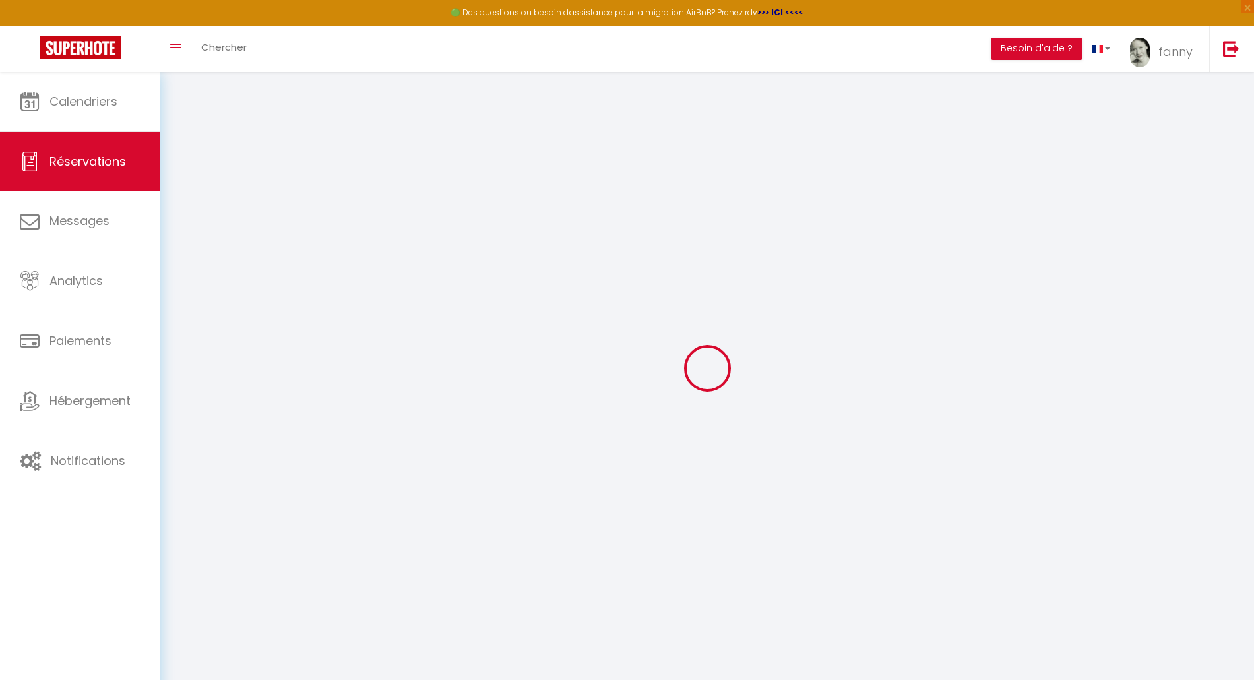
select select
checkbox input "false"
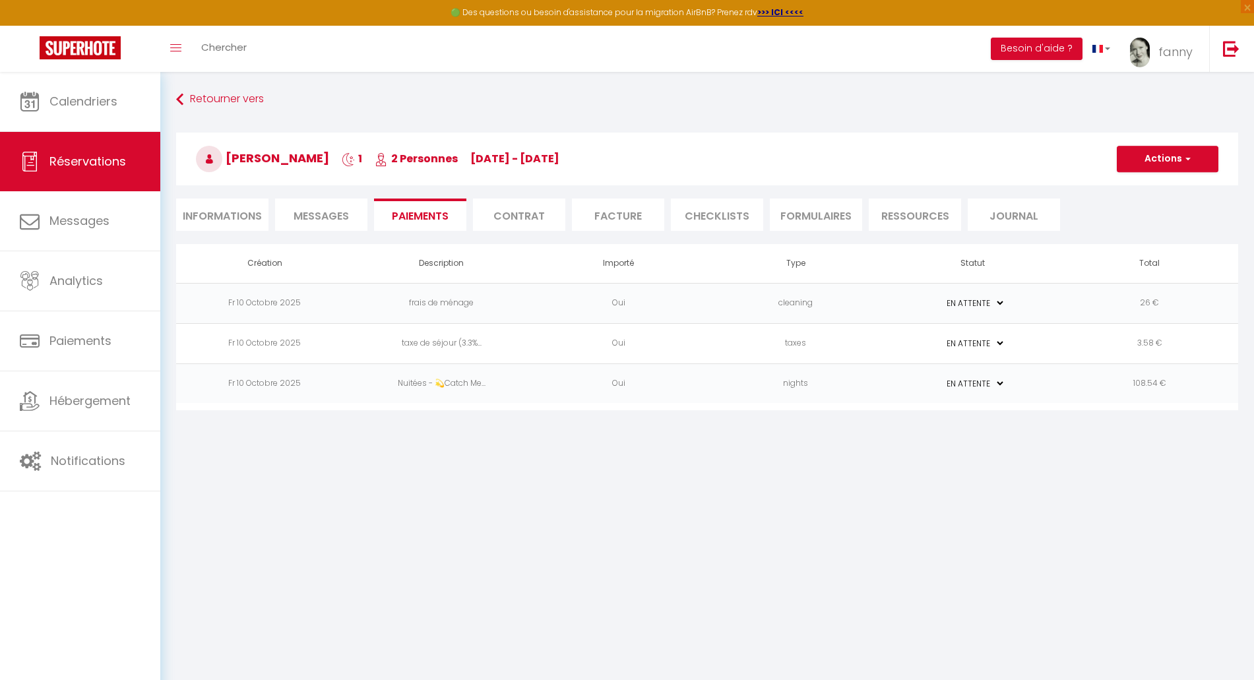
click at [1161, 172] on h3 "Thomas Lacroix 1 2 Personnes Fr 10 Oct - Sa 11 Oct" at bounding box center [707, 159] width 1062 height 53
click at [1179, 158] on button "Actions" at bounding box center [1168, 159] width 102 height 26
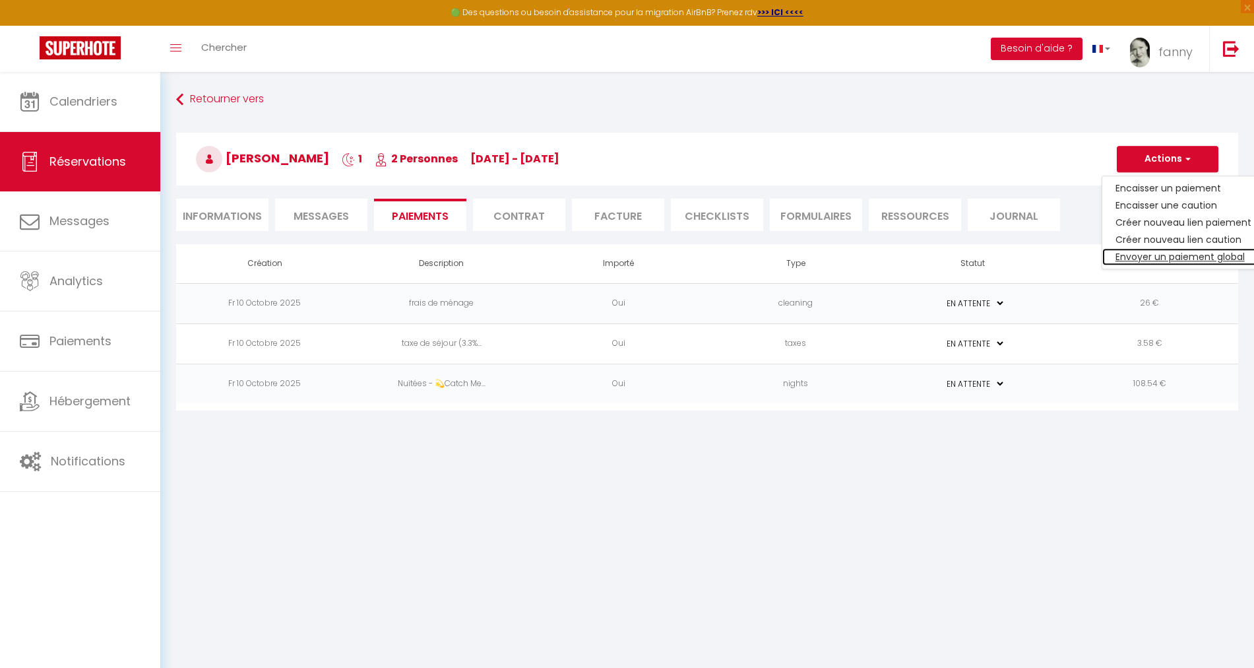
click at [1181, 258] on link "Envoyer un paiement global" at bounding box center [1183, 256] width 162 height 17
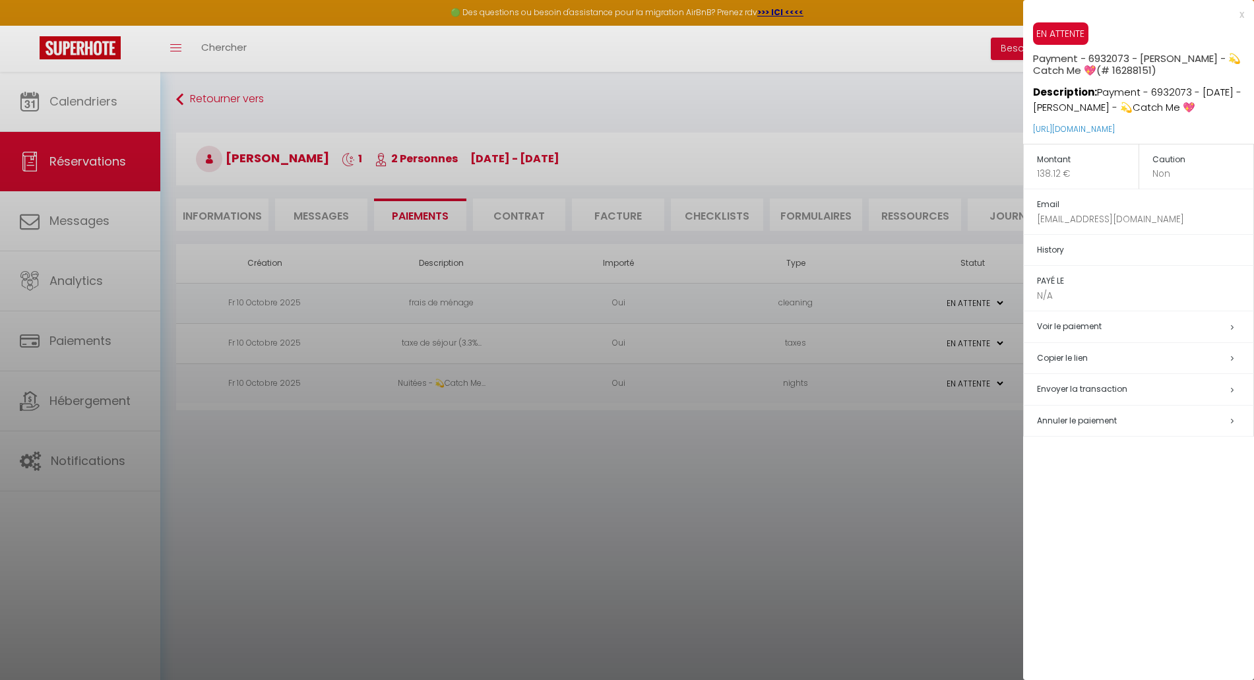
click at [1080, 389] on span "Envoyer la transaction" at bounding box center [1082, 388] width 90 height 11
select select "fr"
type input "tlacro.656308@guest.booking.com"
type input "Demande de paiement"
type textarea "Bonjour, Nous vous invitons à cliquer sur le lien ci-dessous pour effectuer le …"
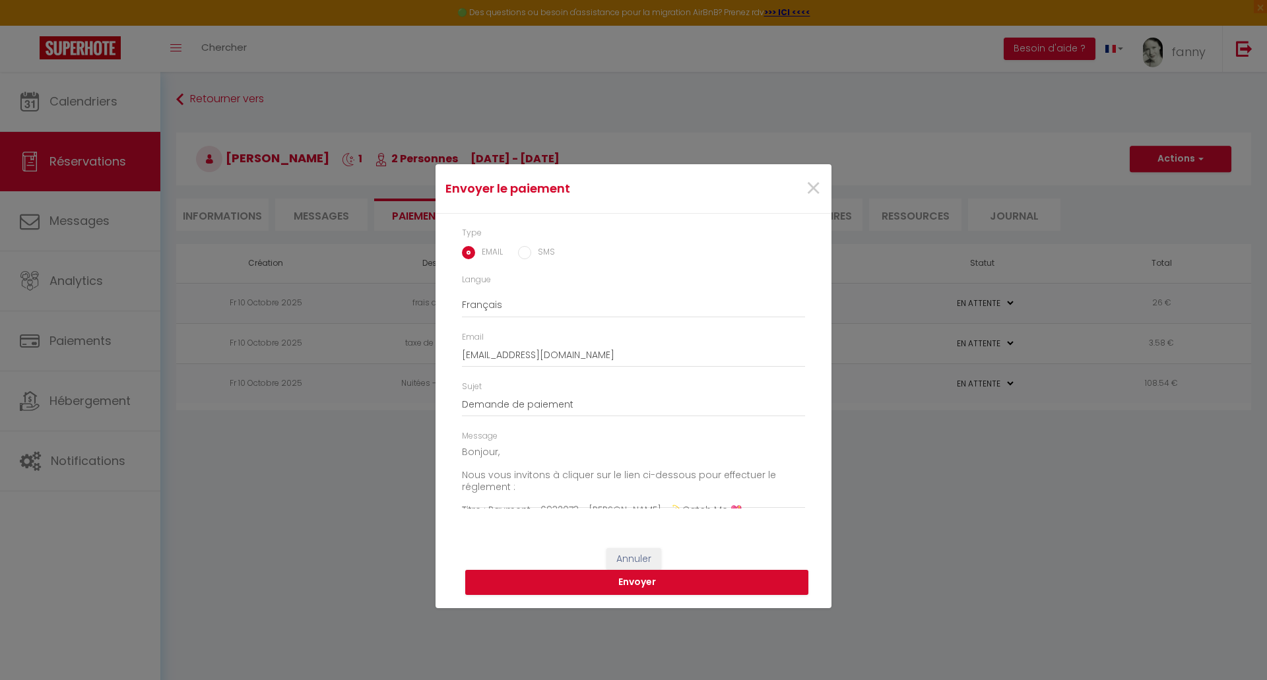
click at [527, 257] on input "SMS" at bounding box center [524, 252] width 13 height 13
radio input "true"
radio input "false"
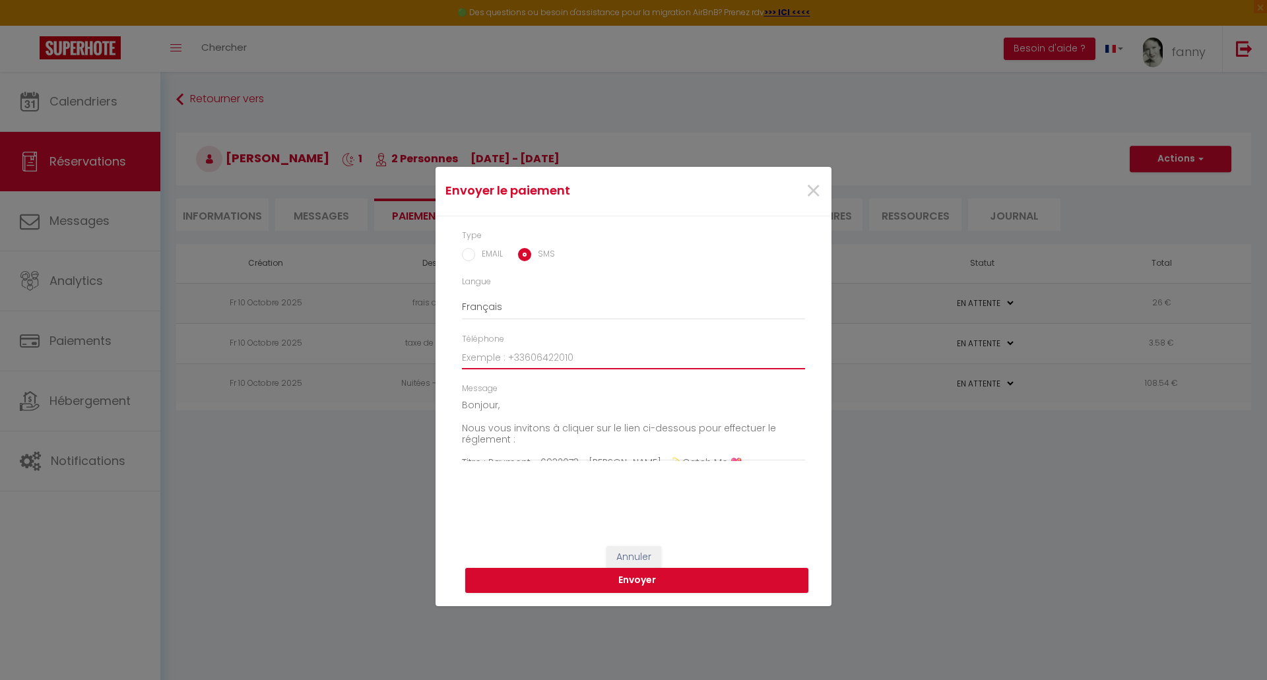
click at [490, 361] on input "Téléphone" at bounding box center [633, 358] width 343 height 24
type input "+33667592583"
click at [579, 586] on button "Envoyer" at bounding box center [636, 580] width 343 height 25
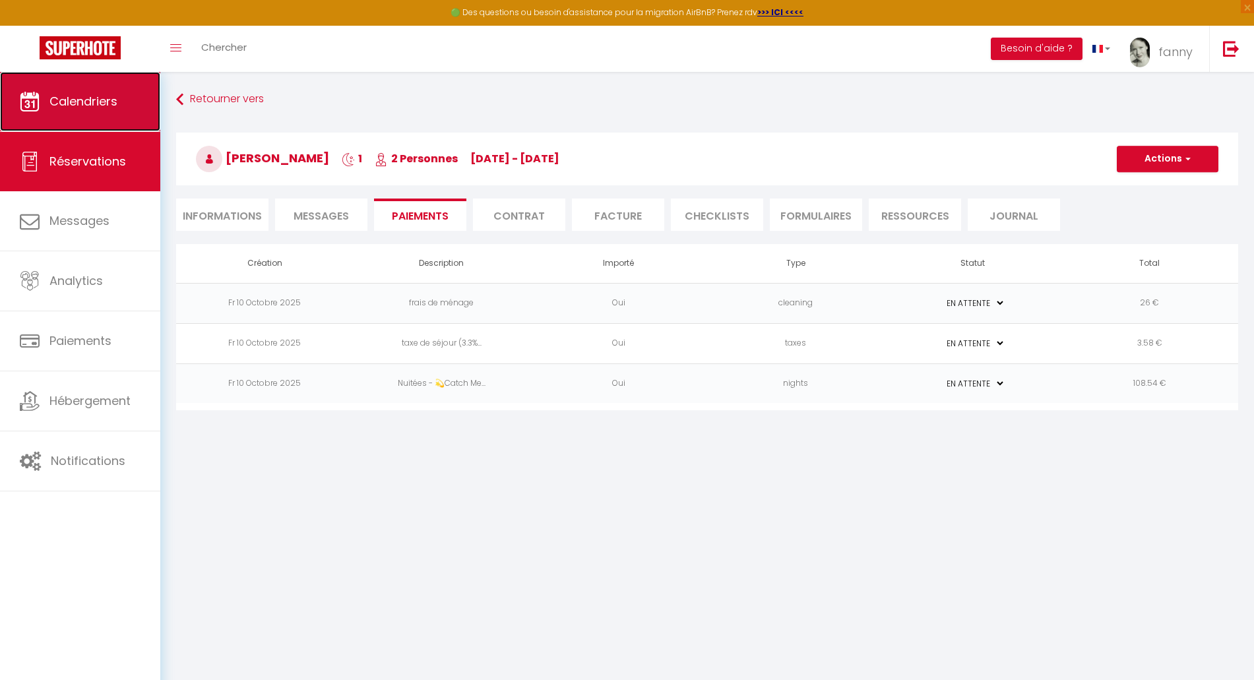
click at [96, 102] on span "Calendriers" at bounding box center [83, 101] width 68 height 16
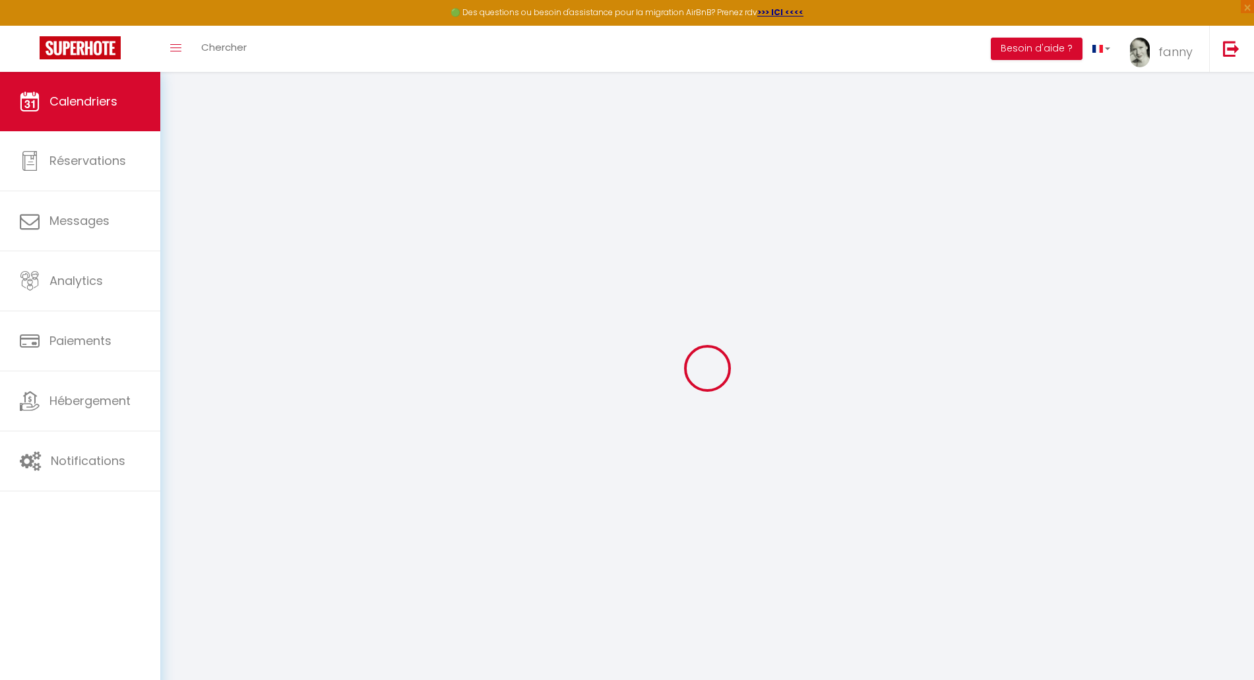
select select
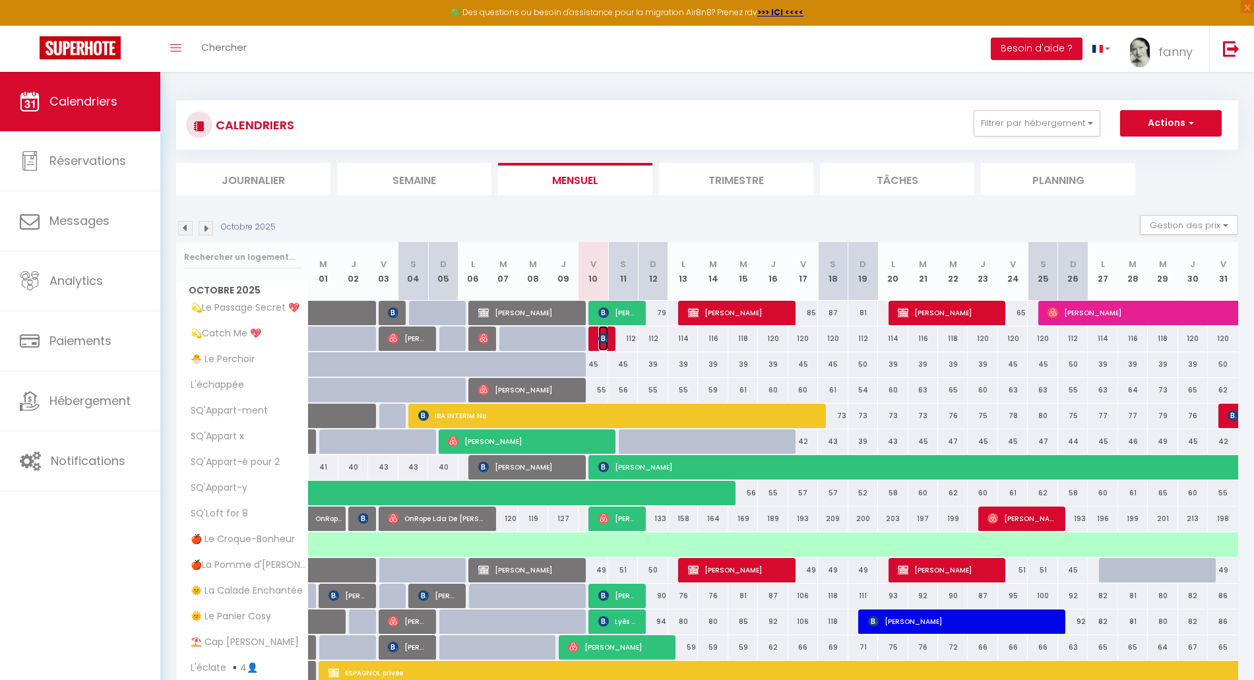
click at [604, 342] on img at bounding box center [603, 338] width 11 height 11
select select "KO"
select select "0"
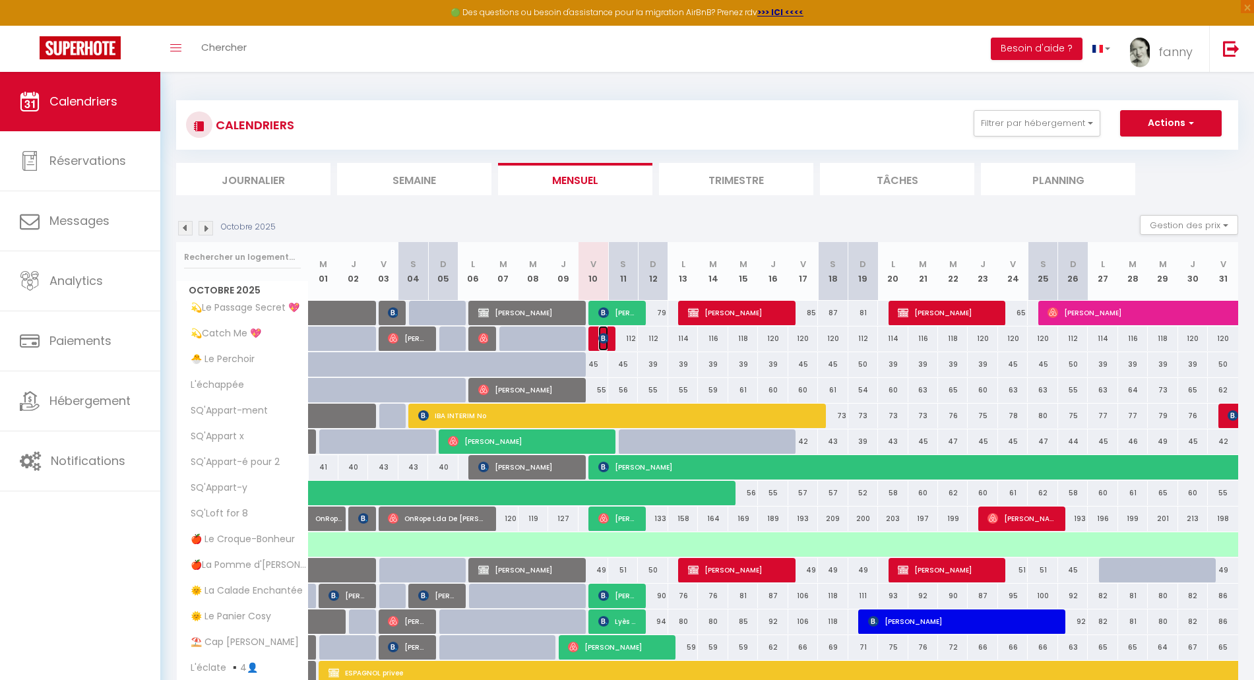
select select "1"
select select
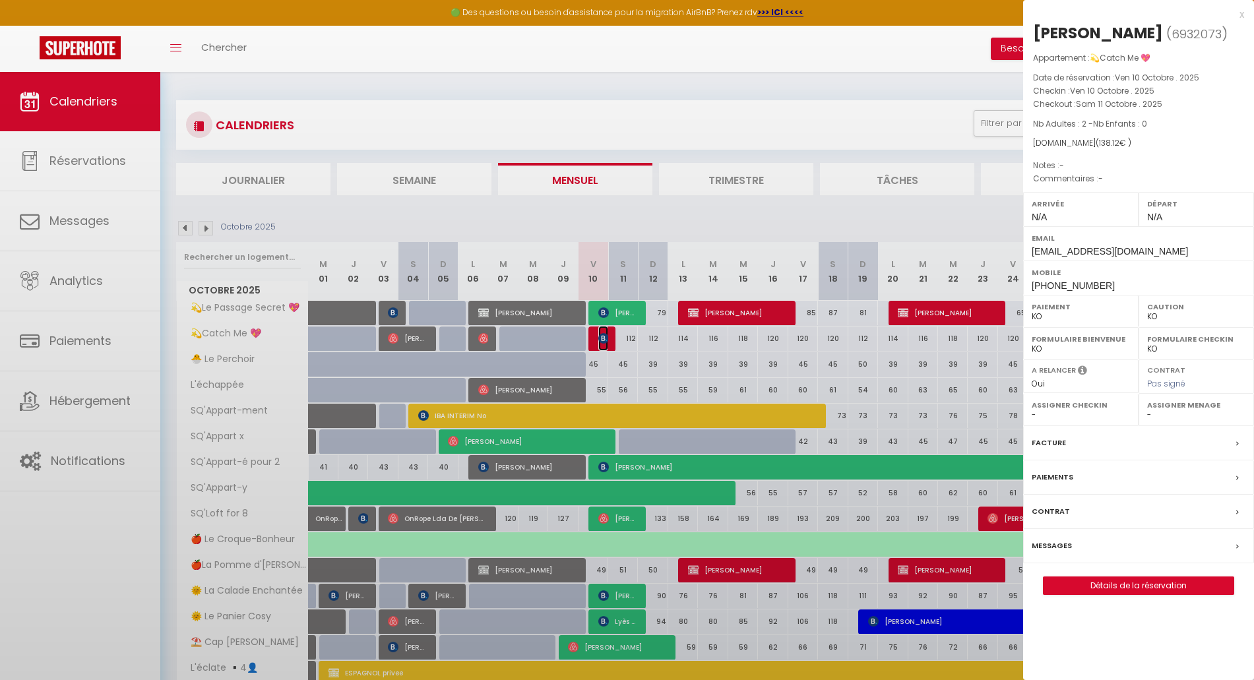
select select "42733"
select select "46278"
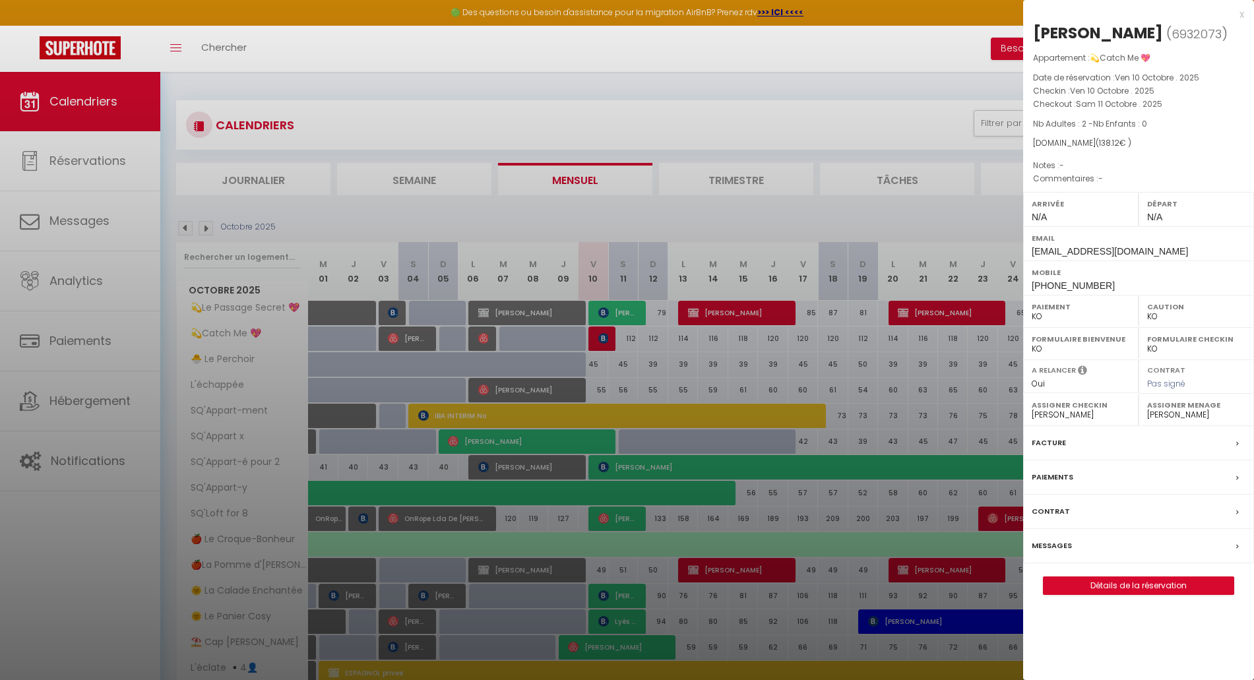
click at [1153, 312] on label "Caution" at bounding box center [1196, 306] width 98 height 13
click at [1160, 315] on select "OK KO" at bounding box center [1196, 317] width 98 height 12
select select "OK"
click at [1147, 311] on select "OK KO" at bounding box center [1196, 317] width 98 height 12
click at [837, 206] on div at bounding box center [627, 340] width 1254 height 680
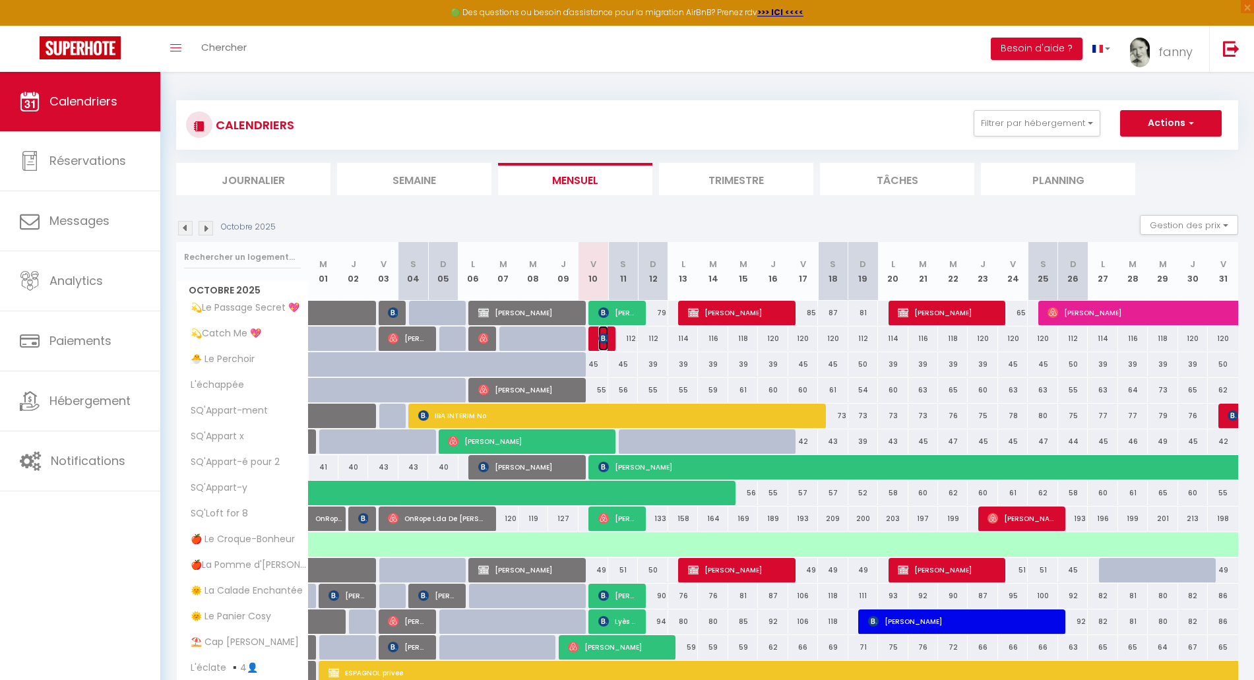
click at [603, 338] on img at bounding box center [603, 338] width 11 height 11
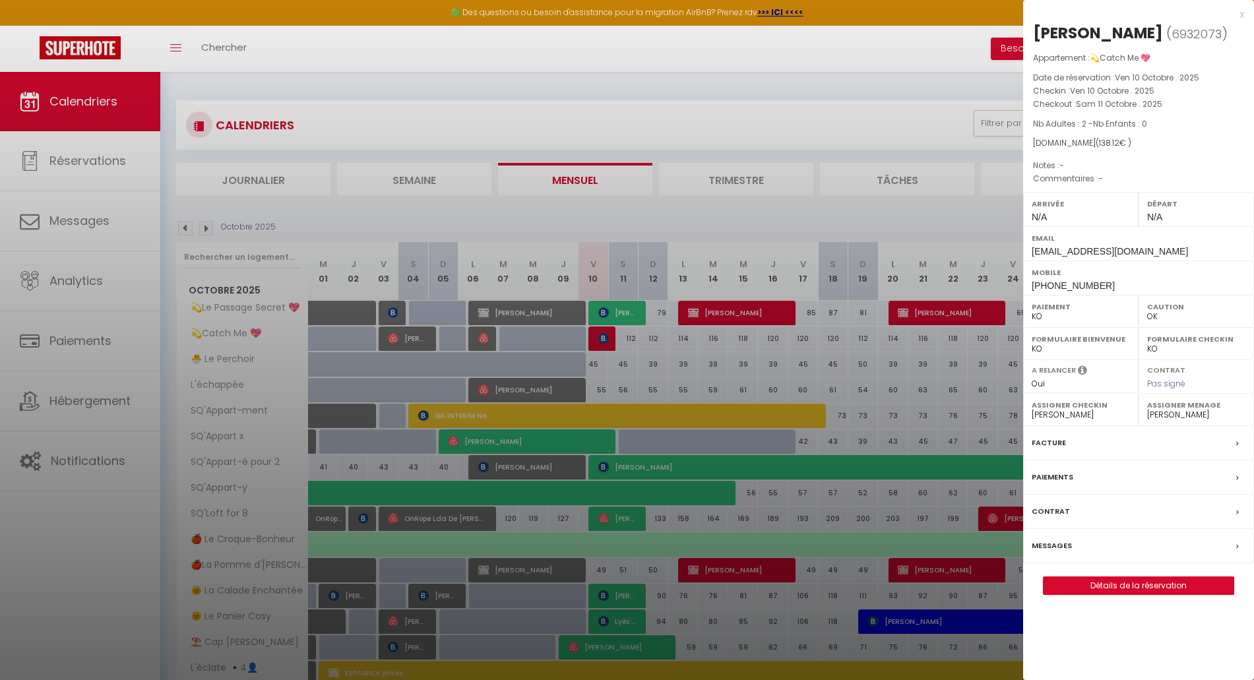
click at [1055, 541] on label "Messages" at bounding box center [1052, 546] width 40 height 14
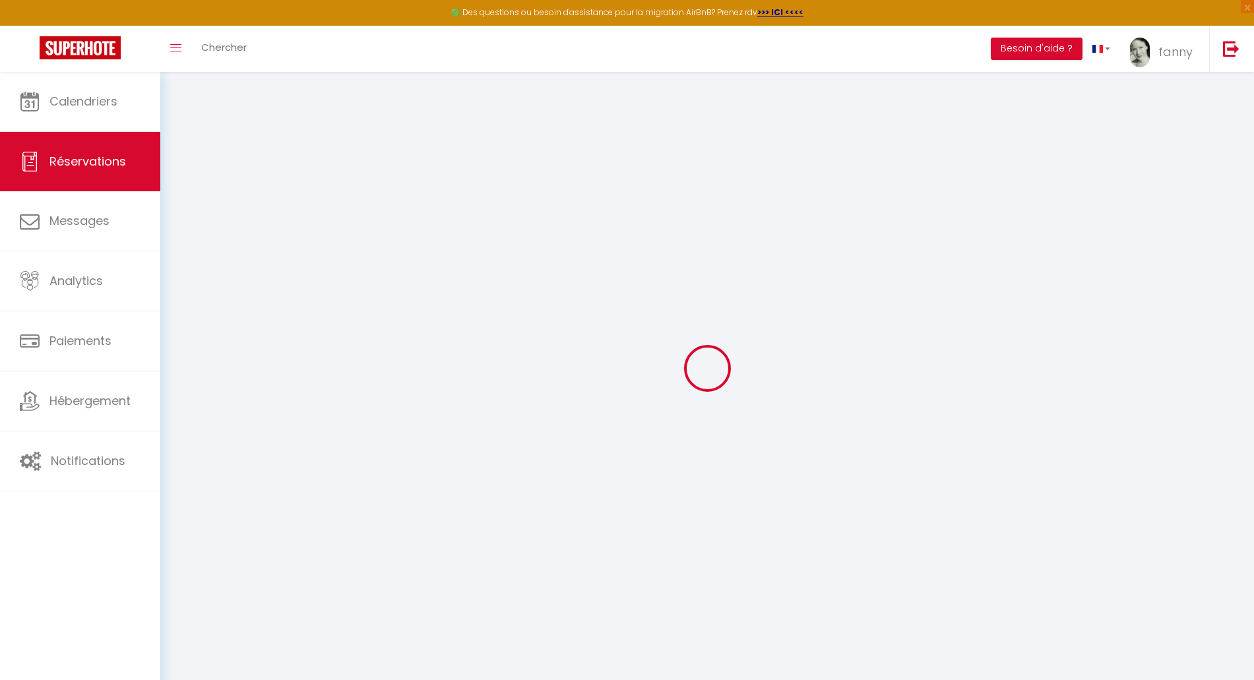
select select
checkbox input "false"
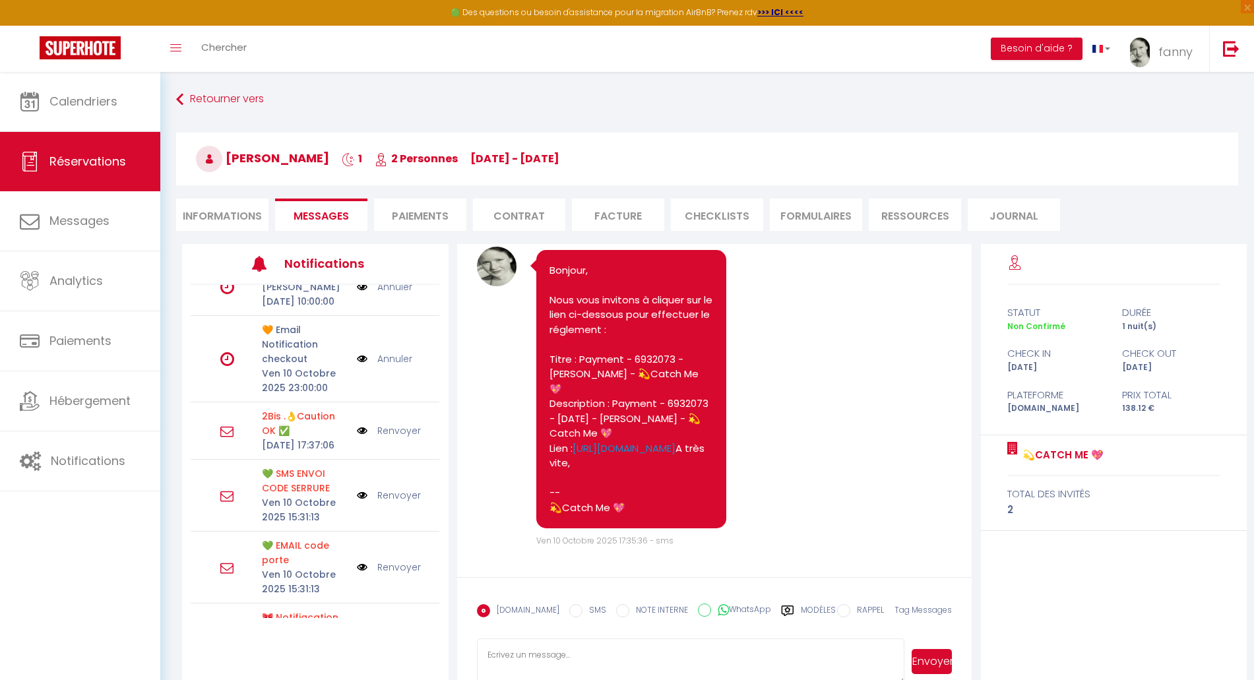
scroll to position [115, 0]
click at [805, 606] on label "Modèles" at bounding box center [818, 615] width 35 height 23
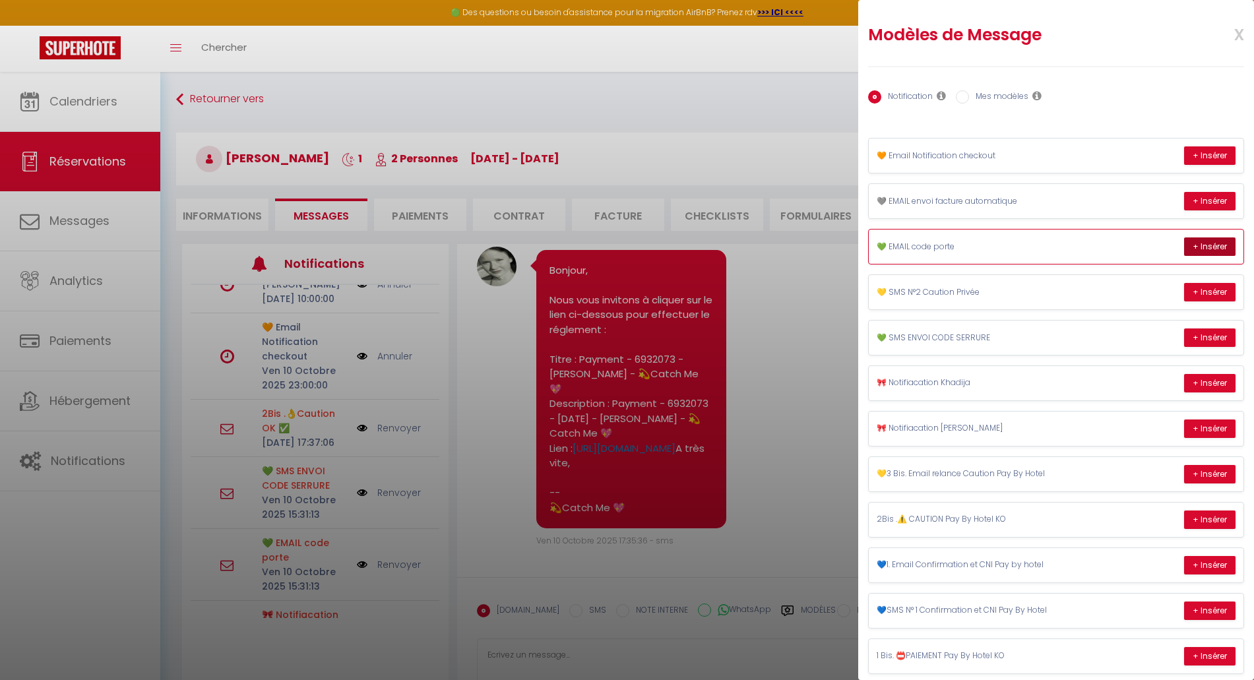
click at [1196, 246] on button "+ Insérer" at bounding box center [1209, 247] width 51 height 18
type textarea "Bonjour Thomas💫, C’est avec plaisir que je vous accueille Au Catch-Me! Une ques…"
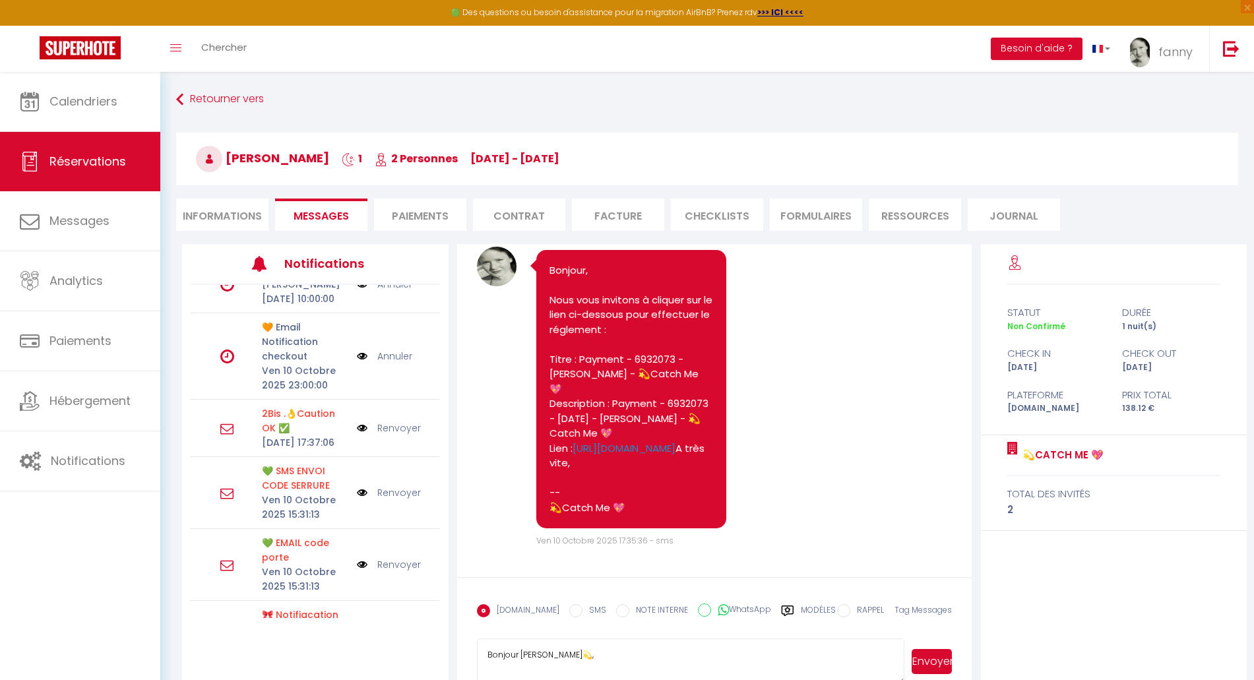
scroll to position [72, 0]
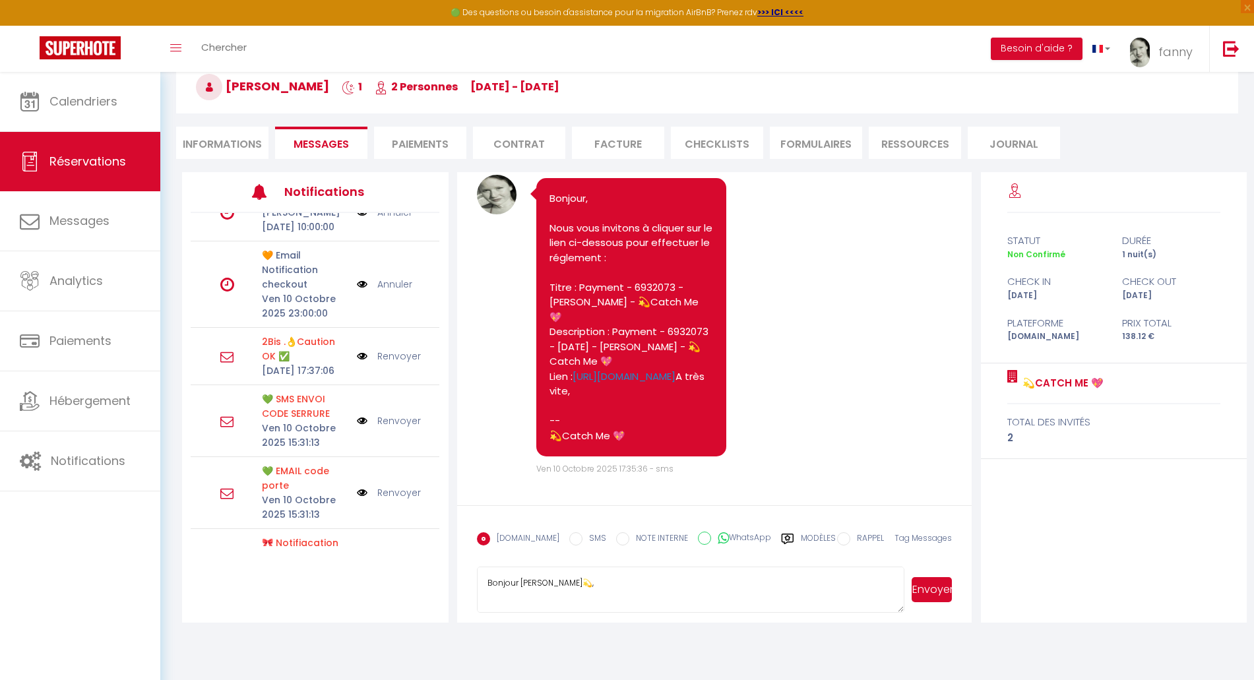
click at [939, 590] on button "Envoyer" at bounding box center [932, 589] width 40 height 25
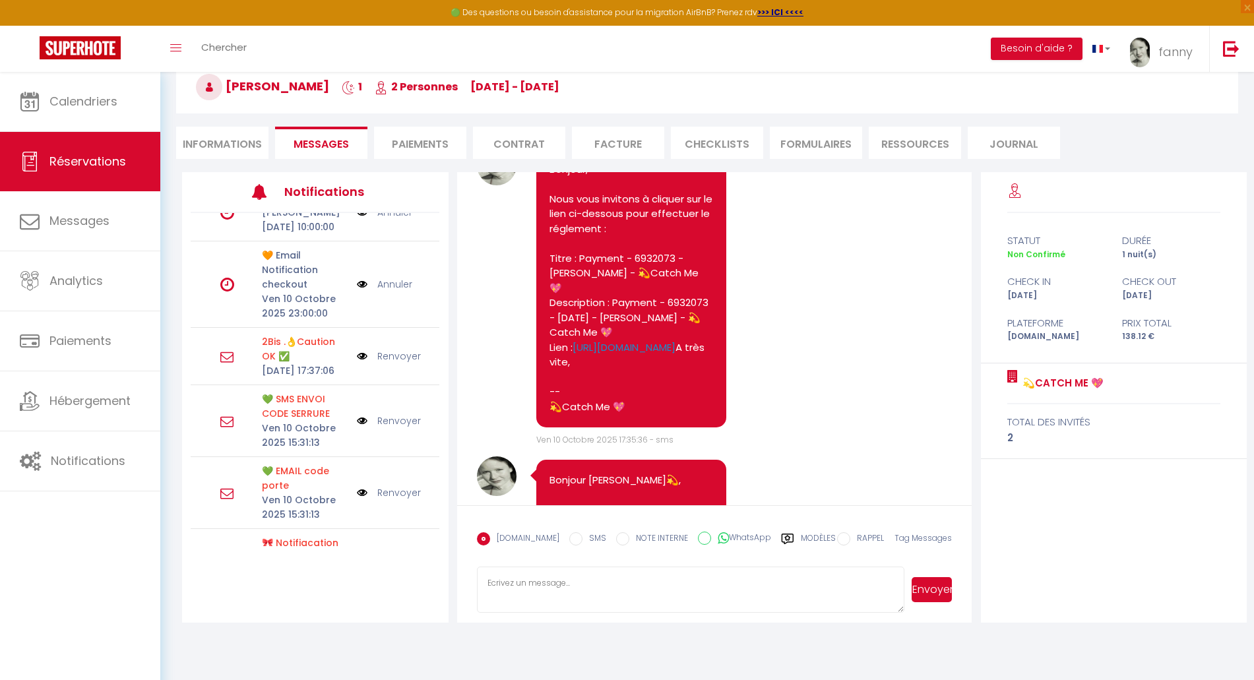
click at [583, 535] on label "SMS" at bounding box center [595, 539] width 24 height 15
click at [577, 535] on input "SMS" at bounding box center [575, 538] width 13 height 13
radio input "true"
radio input "false"
click at [801, 538] on label "Modèles" at bounding box center [818, 543] width 35 height 23
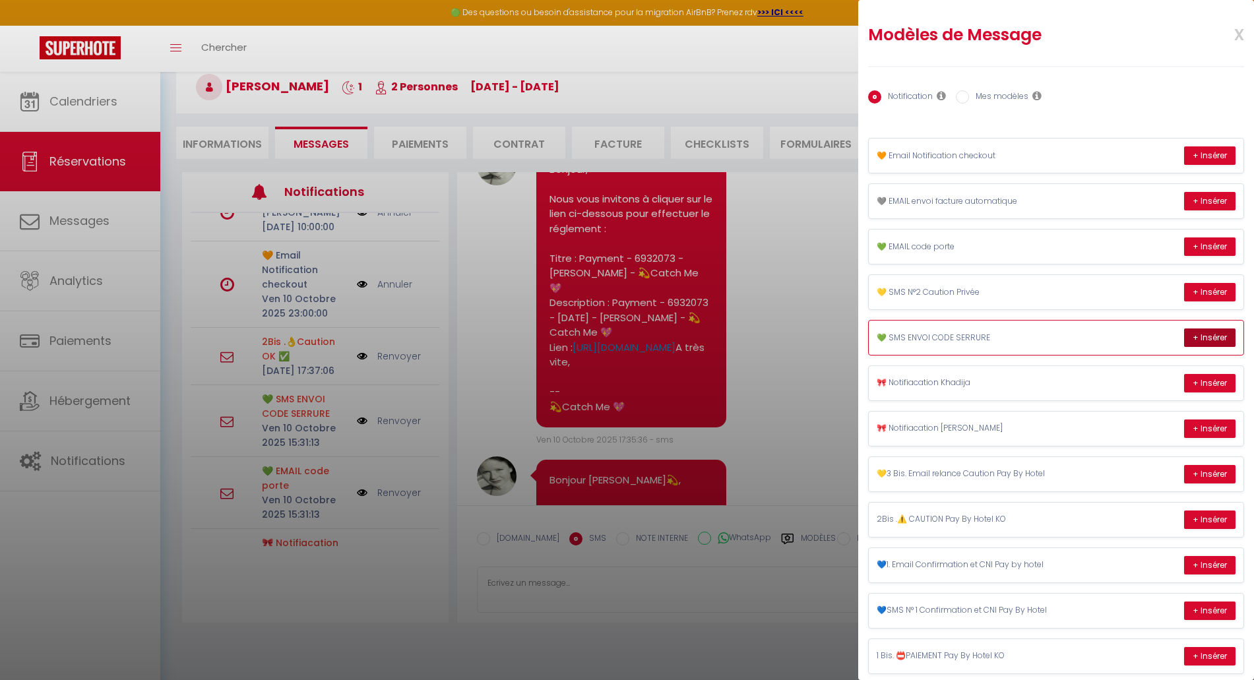
click at [1197, 340] on button "+ Insérer" at bounding box center [1209, 338] width 51 height 18
type textarea "Arrivée Imminente! Notre guide : https://byfannys.com/catch-me/ Adresse: 5 rue …"
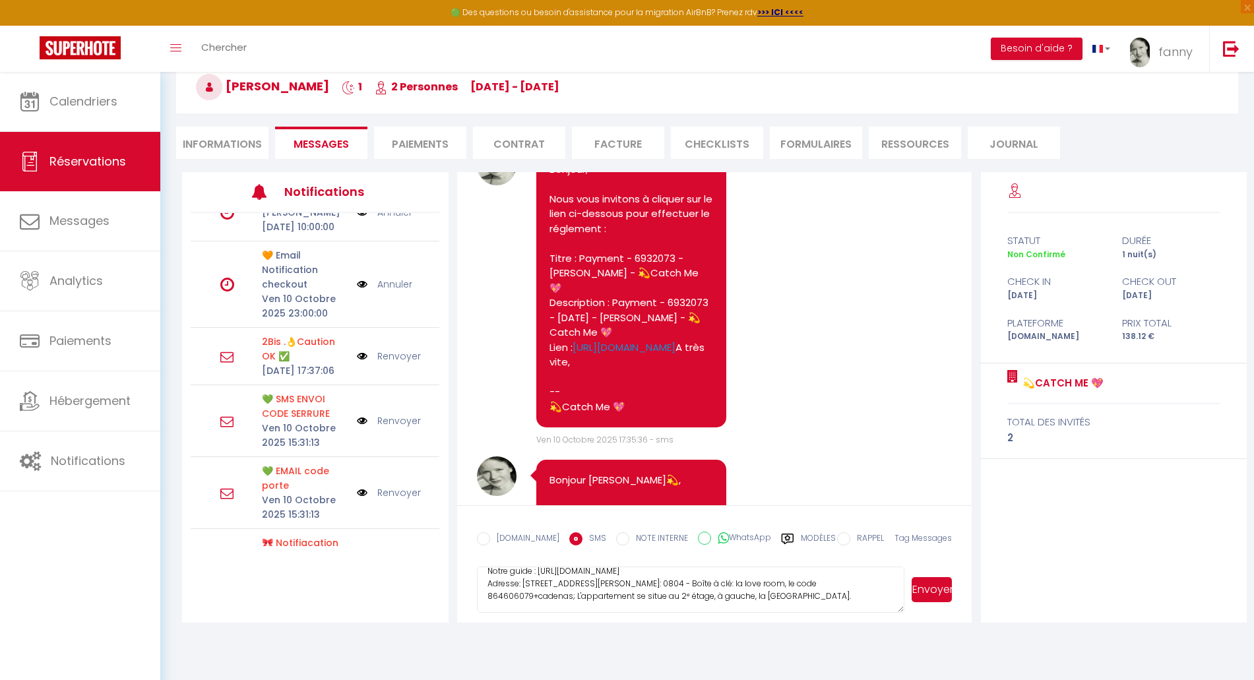
scroll to position [0, 0]
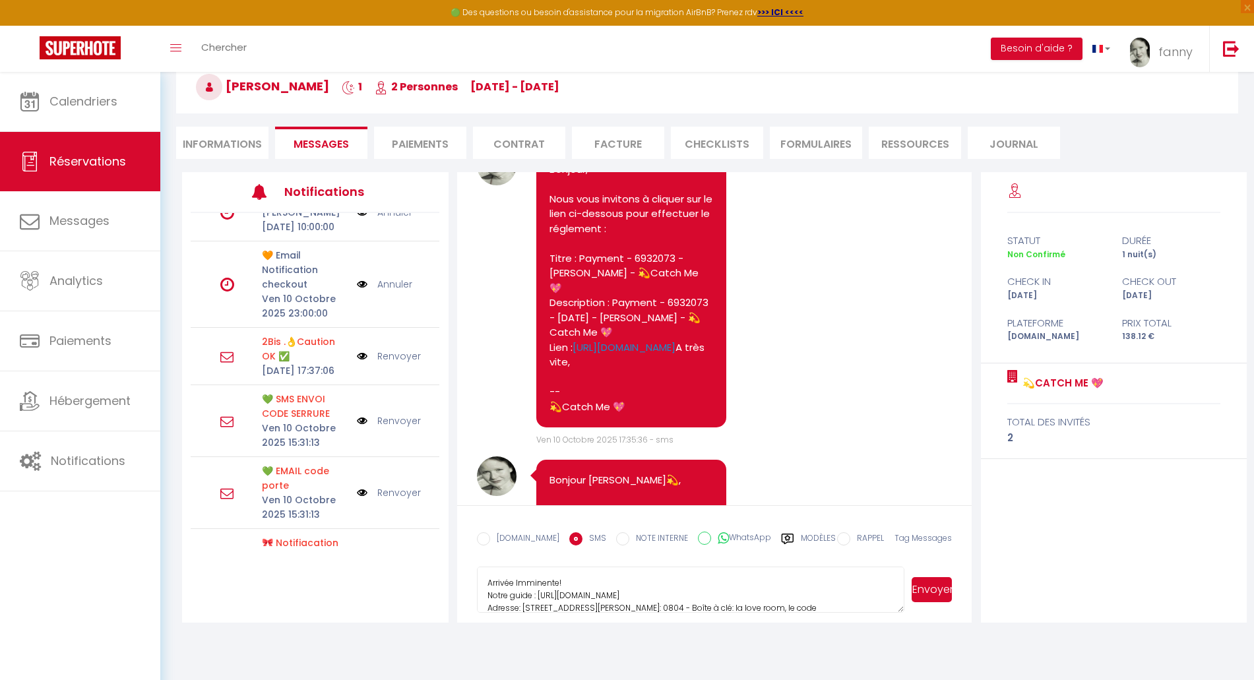
click at [488, 584] on textarea "Arrivée Imminente! Notre guide : https://byfannys.com/catch-me/ Adresse: 5 rue …" at bounding box center [691, 590] width 428 height 46
click at [933, 587] on button "Envoyer" at bounding box center [932, 589] width 40 height 25
